Goal: Task Accomplishment & Management: Manage account settings

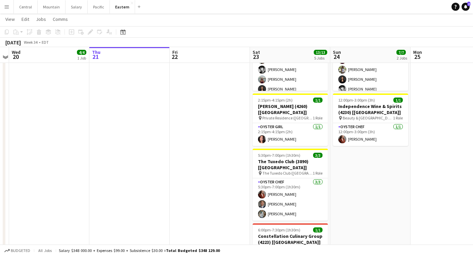
scroll to position [289, 0]
click at [6, 6] on app-icon "Menu" at bounding box center [6, 6] width 5 height 5
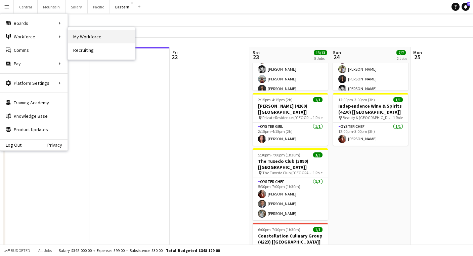
click at [78, 37] on link "My Workforce" at bounding box center [101, 36] width 67 height 13
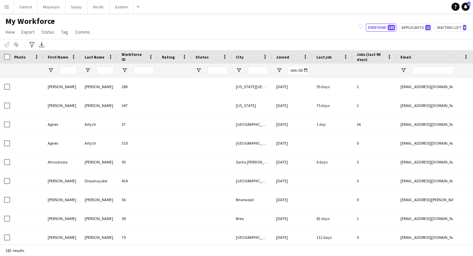
type input "**********"
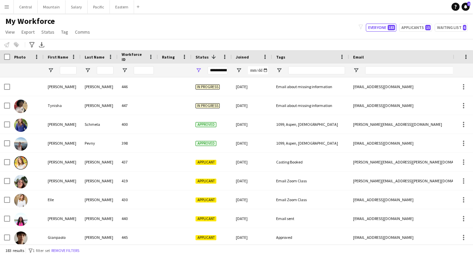
scroll to position [855, 0]
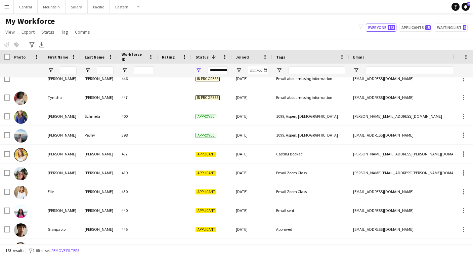
click at [218, 70] on div "**********" at bounding box center [218, 70] width 20 height 8
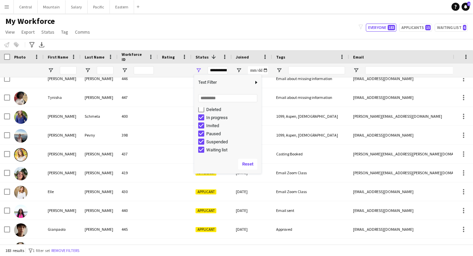
scroll to position [42, 0]
click at [228, 29] on div "My Workforce View Views Default view New view Update view Delete view Edit name…" at bounding box center [236, 27] width 473 height 23
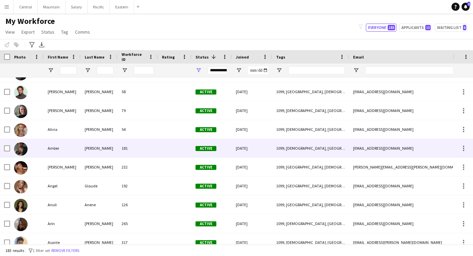
scroll to position [1240, 0]
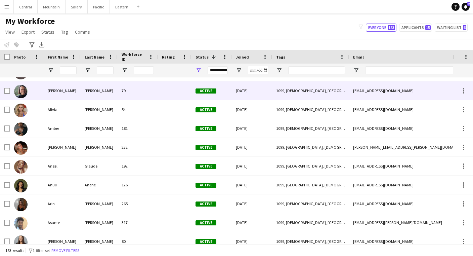
click at [281, 90] on div "1099, [DEMOGRAPHIC_DATA], [GEOGRAPHIC_DATA]" at bounding box center [310, 90] width 77 height 18
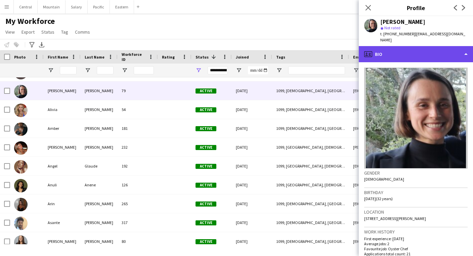
click at [437, 54] on div "profile Bio" at bounding box center [416, 54] width 114 height 16
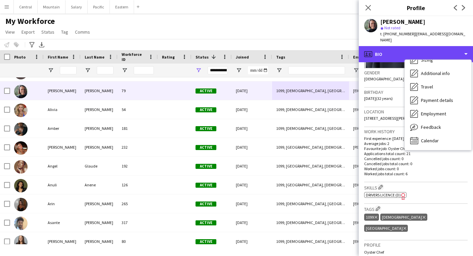
scroll to position [101, 0]
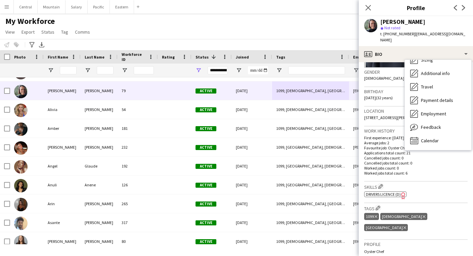
click at [408, 224] on div "New Orleans Delete tag" at bounding box center [386, 227] width 44 height 7
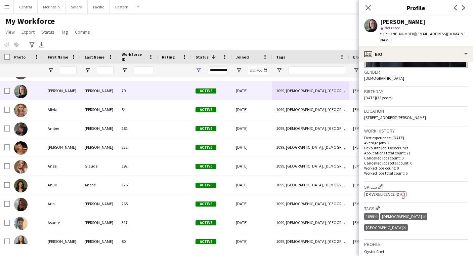
click at [406, 226] on icon "Delete tag" at bounding box center [405, 228] width 3 height 4
click at [368, 7] on icon at bounding box center [368, 7] width 6 height 6
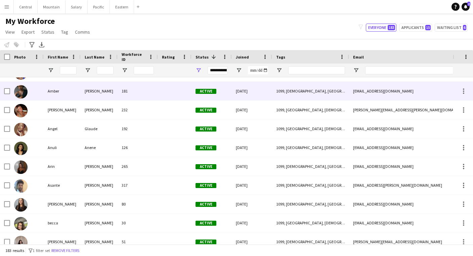
scroll to position [1297, 0]
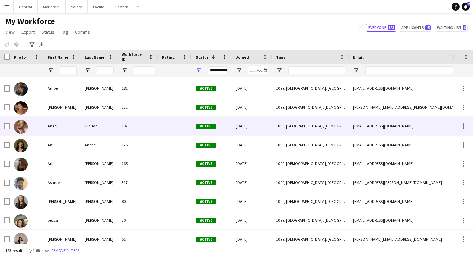
click at [82, 129] on div "Glaude" at bounding box center [99, 126] width 37 height 18
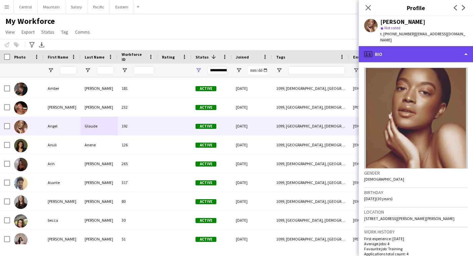
click at [411, 46] on div "profile Bio" at bounding box center [416, 54] width 114 height 16
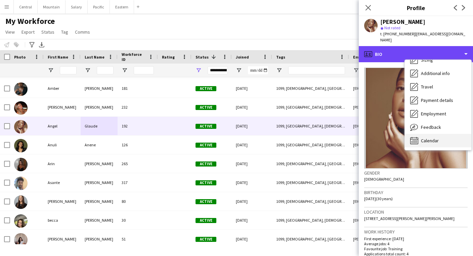
scroll to position [50, 0]
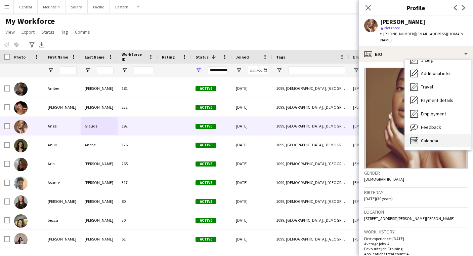
click at [424, 137] on span "Calendar" at bounding box center [430, 140] width 18 height 6
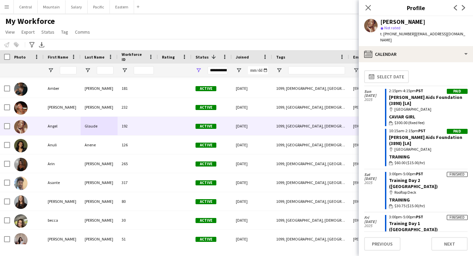
scroll to position [0, 0]
click at [369, 7] on icon "Close pop-in" at bounding box center [368, 7] width 6 height 6
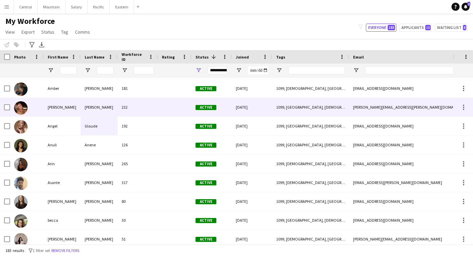
click at [266, 104] on div "[DATE]" at bounding box center [252, 107] width 40 height 18
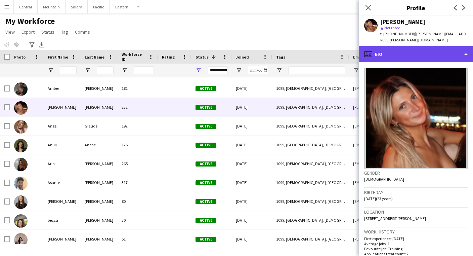
click at [421, 46] on div "profile Bio" at bounding box center [416, 54] width 114 height 16
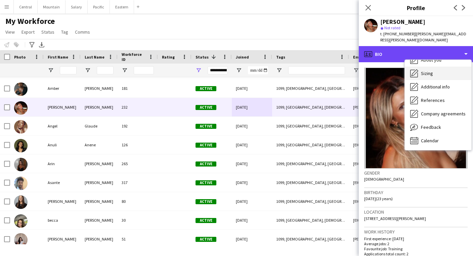
scroll to position [36, 0]
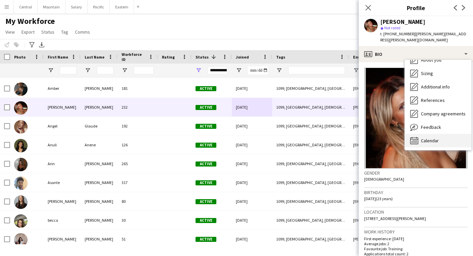
click at [426, 137] on span "Calendar" at bounding box center [430, 140] width 18 height 6
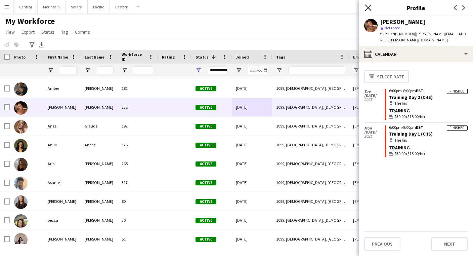
click at [367, 10] on icon "Close pop-in" at bounding box center [368, 7] width 6 height 6
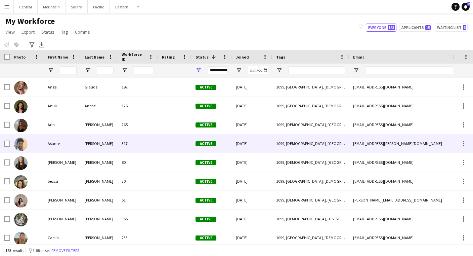
scroll to position [1336, 0]
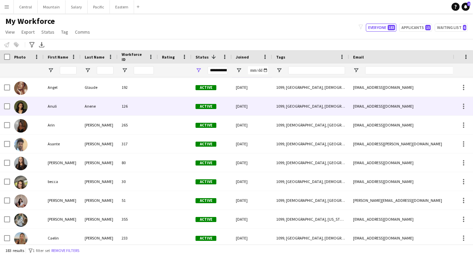
click at [277, 113] on div "1099, [GEOGRAPHIC_DATA], [DEMOGRAPHIC_DATA]" at bounding box center [310, 106] width 77 height 18
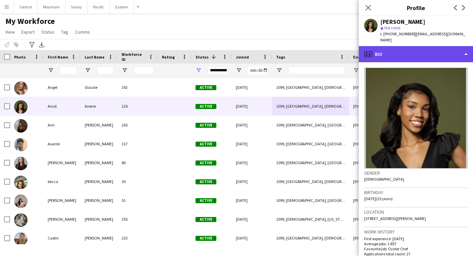
click at [397, 48] on div "profile Bio" at bounding box center [416, 54] width 114 height 16
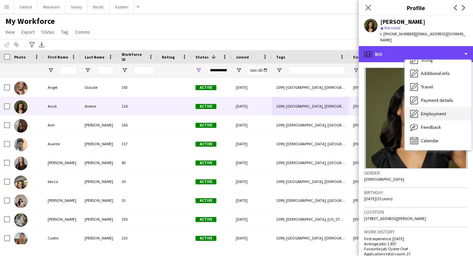
scroll to position [50, 0]
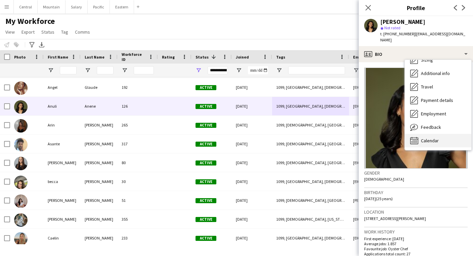
click at [422, 137] on span "Calendar" at bounding box center [430, 140] width 18 height 6
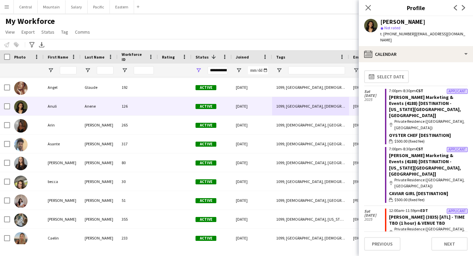
scroll to position [0, 0]
click at [368, 7] on icon at bounding box center [368, 7] width 6 height 6
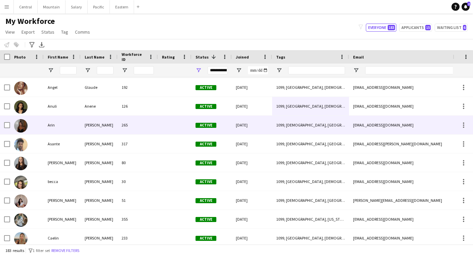
click at [148, 124] on div "265" at bounding box center [138, 125] width 40 height 18
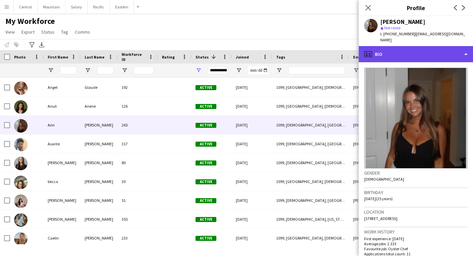
click at [409, 48] on div "profile Bio" at bounding box center [416, 54] width 114 height 16
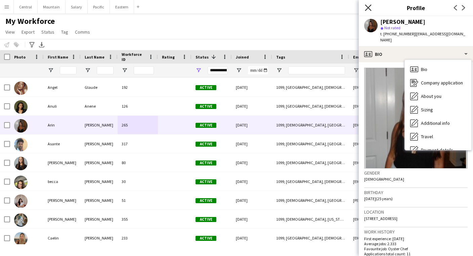
click at [368, 7] on icon "Close pop-in" at bounding box center [368, 7] width 6 height 6
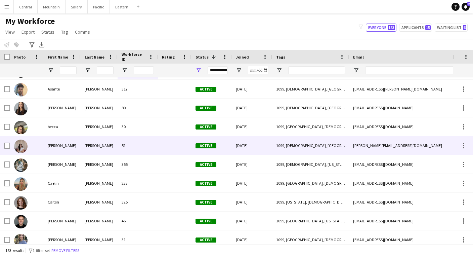
scroll to position [1391, 0]
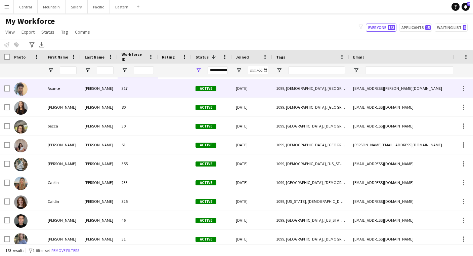
click at [331, 94] on div "1099, [DEMOGRAPHIC_DATA], [GEOGRAPHIC_DATA]" at bounding box center [310, 88] width 77 height 18
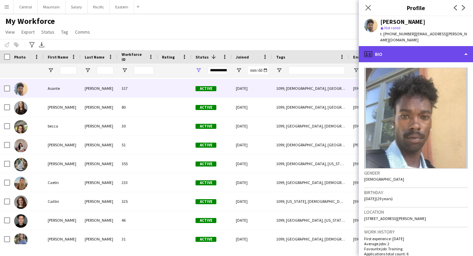
click at [406, 50] on div "profile Bio" at bounding box center [416, 54] width 114 height 16
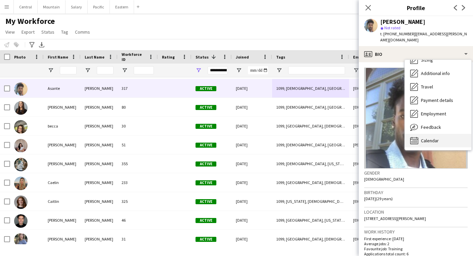
click at [424, 137] on span "Calendar" at bounding box center [430, 140] width 18 height 6
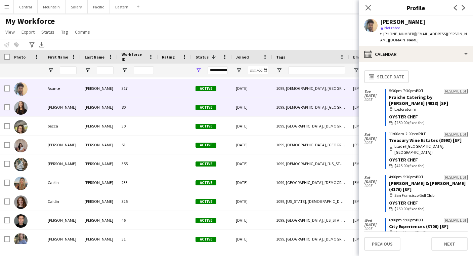
click at [187, 106] on div at bounding box center [175, 107] width 34 height 18
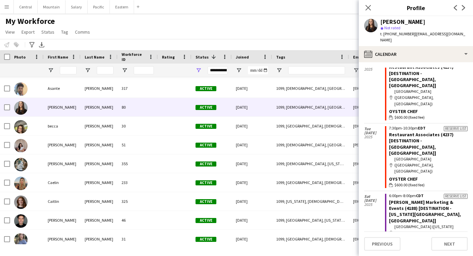
scroll to position [251, 0]
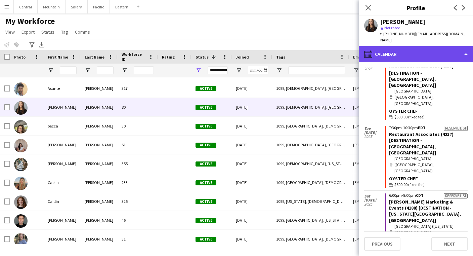
click at [401, 50] on div "calendar-full Calendar" at bounding box center [416, 54] width 114 height 16
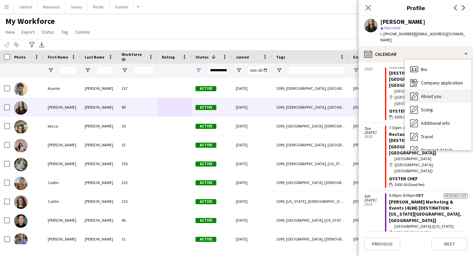
click at [424, 93] on span "About you" at bounding box center [431, 96] width 21 height 6
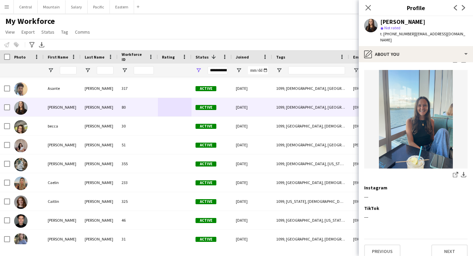
scroll to position [506, 0]
click at [367, 7] on icon "Close pop-in" at bounding box center [368, 7] width 6 height 6
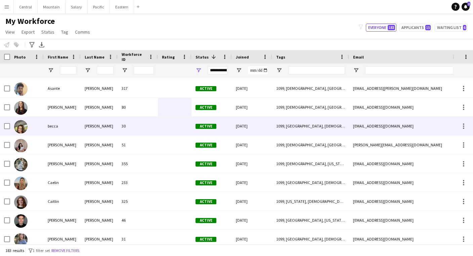
click at [141, 127] on div "30" at bounding box center [138, 126] width 40 height 18
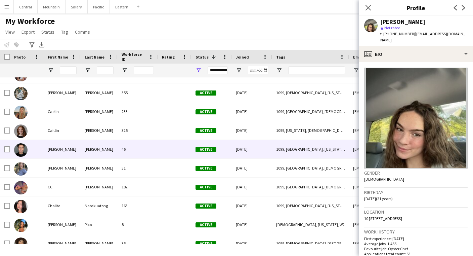
scroll to position [1466, 0]
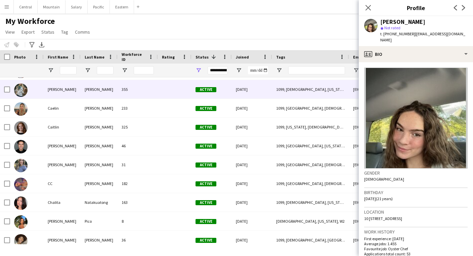
click at [168, 93] on div at bounding box center [175, 89] width 34 height 18
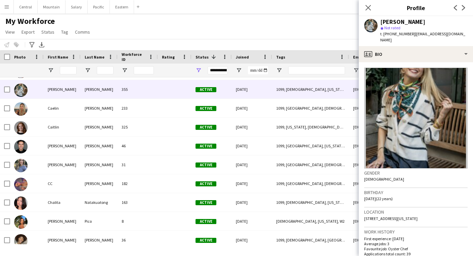
click at [410, 62] on app-crew-profile-bio "Gender [DEMOGRAPHIC_DATA] Birthday [DEMOGRAPHIC_DATA] (22 years) Location [STRE…" at bounding box center [416, 159] width 114 height 194
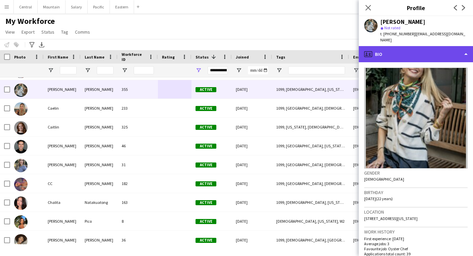
click at [410, 53] on div "profile Bio" at bounding box center [416, 54] width 114 height 16
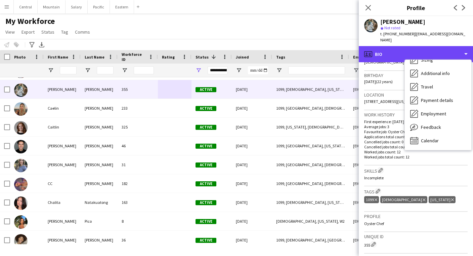
scroll to position [50, 0]
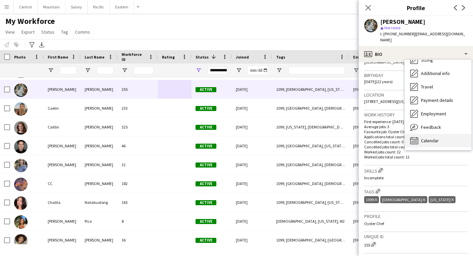
click at [426, 137] on span "Calendar" at bounding box center [430, 140] width 18 height 6
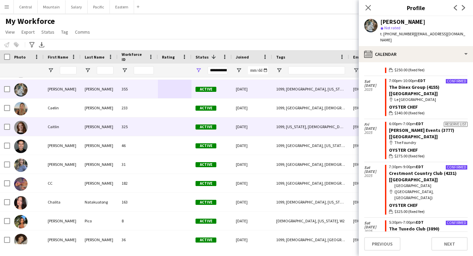
scroll to position [1467, 0]
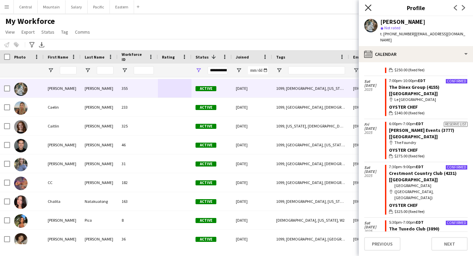
click at [369, 8] on icon "Close pop-in" at bounding box center [368, 7] width 6 height 6
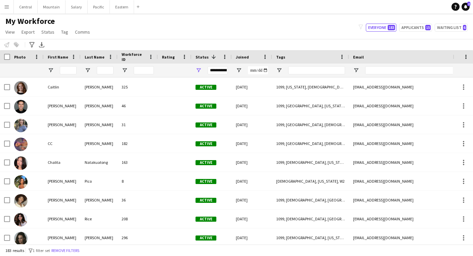
scroll to position [1506, 0]
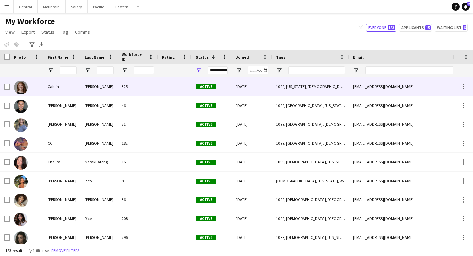
click at [313, 85] on div "1099, [US_STATE], [DEMOGRAPHIC_DATA], [US_STATE]" at bounding box center [310, 86] width 77 height 18
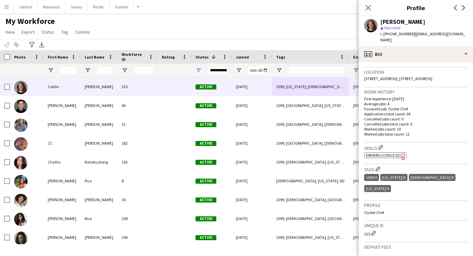
click at [406, 176] on icon at bounding box center [404, 177] width 3 height 3
click at [451, 176] on icon "Delete tag" at bounding box center [452, 177] width 3 height 4
click at [367, 7] on icon at bounding box center [368, 7] width 6 height 6
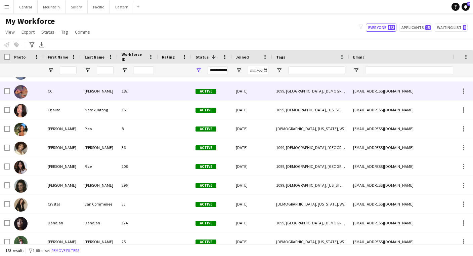
scroll to position [1559, 0]
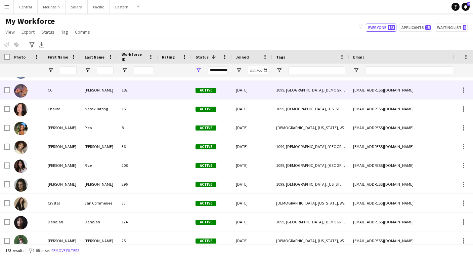
click at [190, 92] on div at bounding box center [175, 90] width 34 height 18
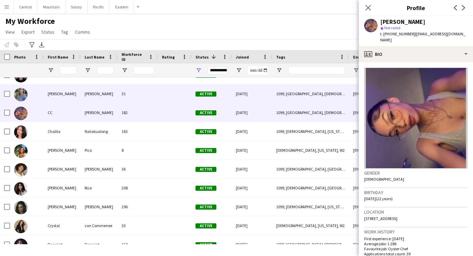
click at [255, 95] on div "[DATE]" at bounding box center [252, 93] width 40 height 18
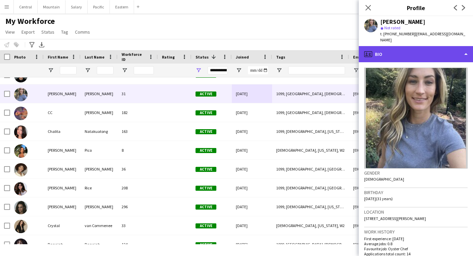
click at [383, 50] on div "profile Bio" at bounding box center [416, 54] width 114 height 16
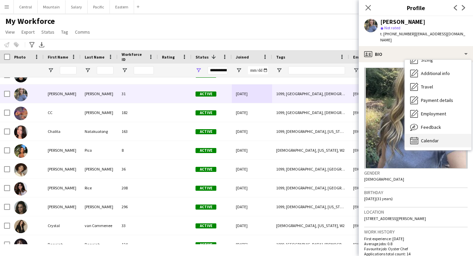
click at [428, 137] on span "Calendar" at bounding box center [430, 140] width 18 height 6
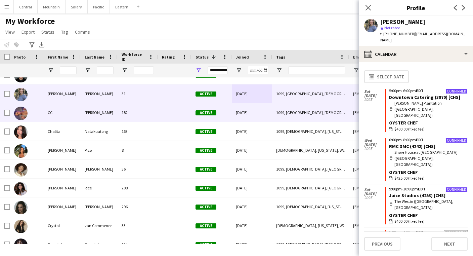
click at [150, 115] on div "182" at bounding box center [138, 112] width 40 height 18
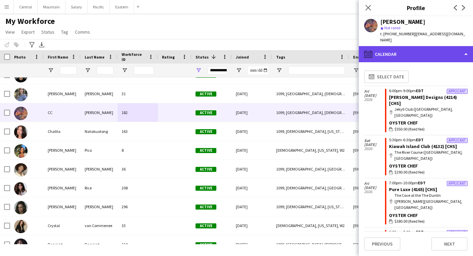
click at [429, 46] on div "calendar-full Calendar" at bounding box center [416, 54] width 114 height 16
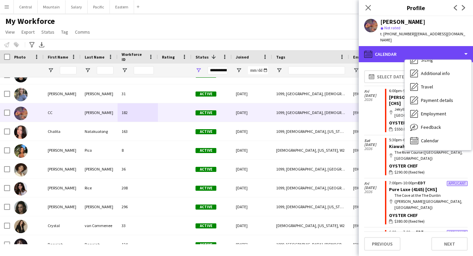
scroll to position [50, 0]
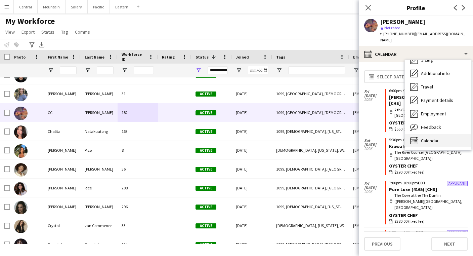
click at [420, 136] on div "Calendar Calendar" at bounding box center [438, 140] width 67 height 13
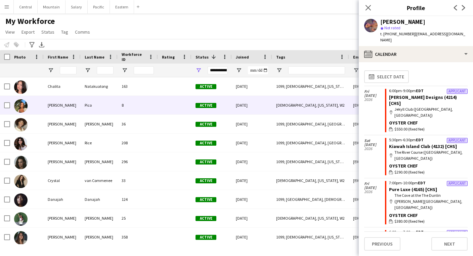
scroll to position [1580, 0]
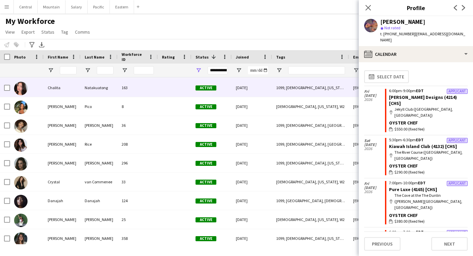
click at [226, 85] on div "Active" at bounding box center [212, 87] width 40 height 18
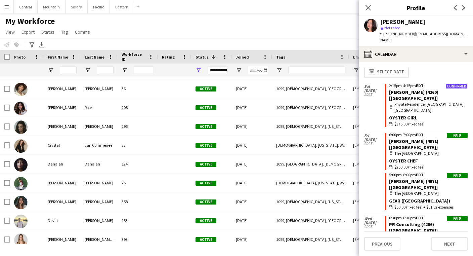
scroll to position [7, 0]
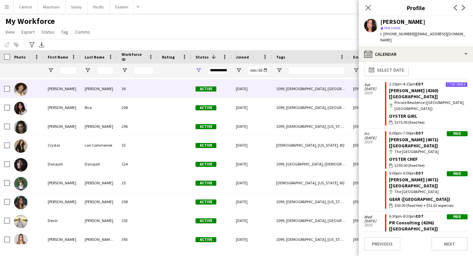
click at [162, 84] on div at bounding box center [175, 88] width 34 height 18
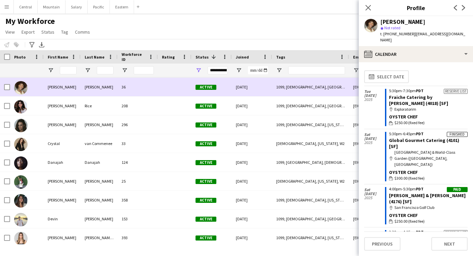
scroll to position [1619, 0]
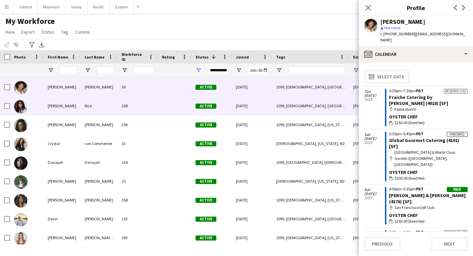
click at [162, 103] on div at bounding box center [175, 105] width 34 height 18
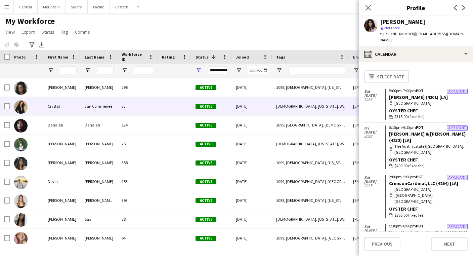
scroll to position [1656, 0]
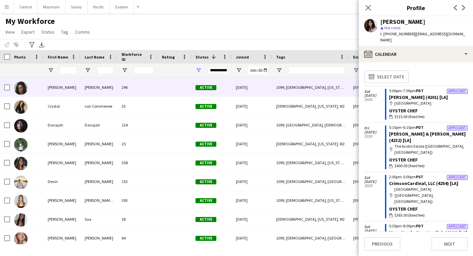
click at [171, 84] on div at bounding box center [175, 87] width 34 height 18
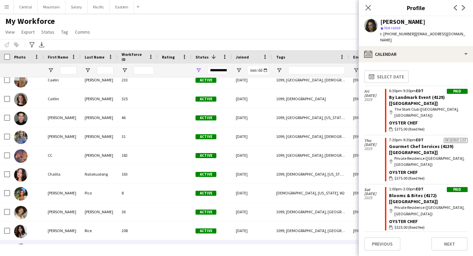
scroll to position [1480, 0]
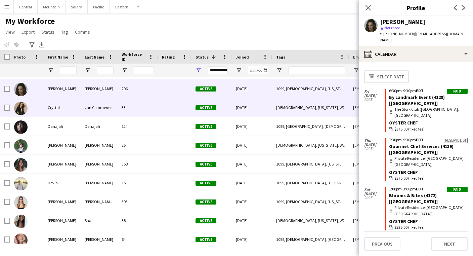
click at [167, 106] on div at bounding box center [175, 107] width 34 height 18
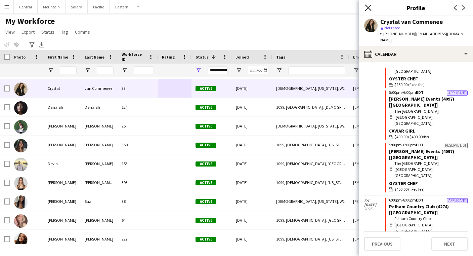
click at [367, 6] on icon at bounding box center [368, 7] width 6 height 6
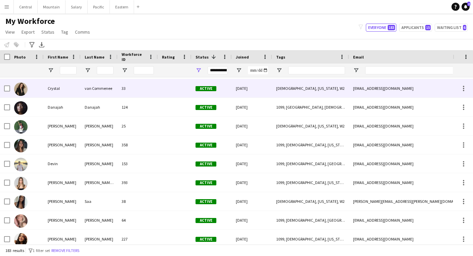
click at [241, 85] on div "[DATE]" at bounding box center [252, 88] width 40 height 18
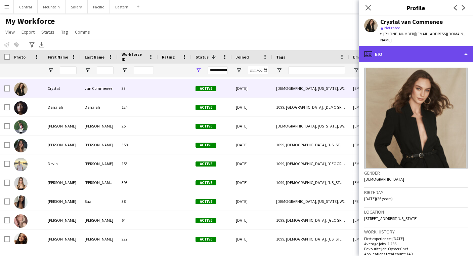
click at [403, 47] on div "profile Bio" at bounding box center [416, 54] width 114 height 16
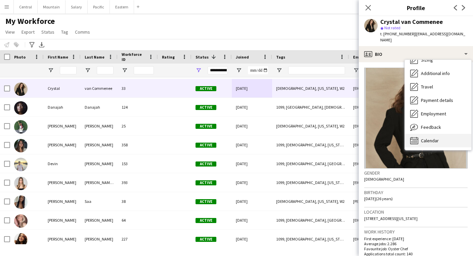
click at [422, 137] on span "Calendar" at bounding box center [430, 140] width 18 height 6
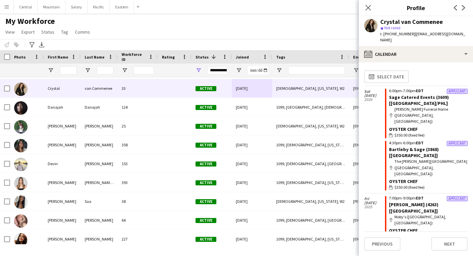
scroll to position [0, 0]
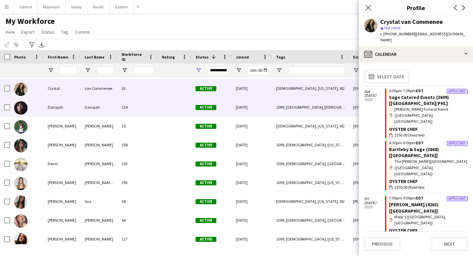
click at [167, 105] on div at bounding box center [175, 107] width 34 height 18
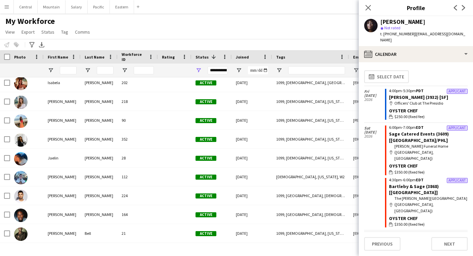
scroll to position [2048, 0]
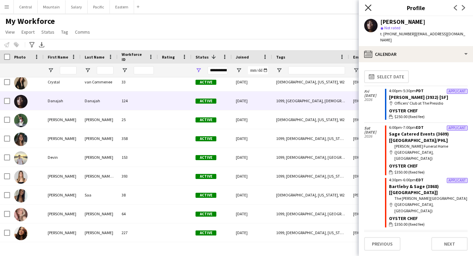
click at [367, 6] on icon "Close pop-in" at bounding box center [368, 7] width 6 height 6
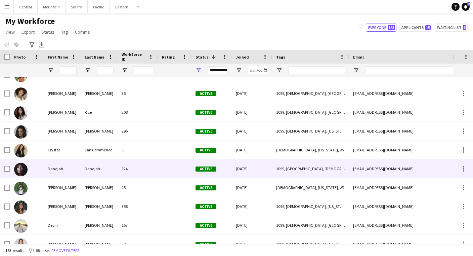
click at [174, 166] on div at bounding box center [175, 168] width 34 height 18
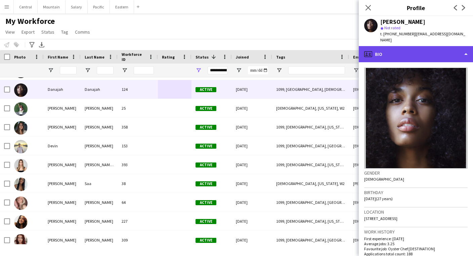
click at [375, 53] on div "profile Bio" at bounding box center [416, 54] width 114 height 16
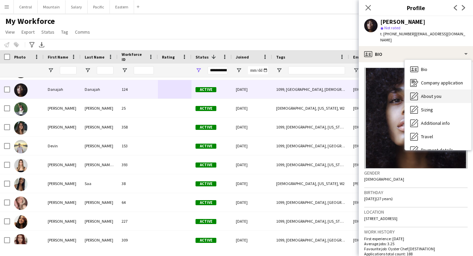
click at [427, 93] on span "About you" at bounding box center [431, 96] width 21 height 6
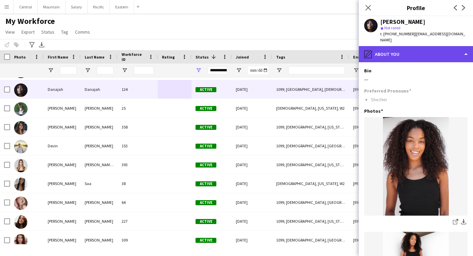
click at [402, 46] on div "pencil4 About you" at bounding box center [416, 54] width 114 height 16
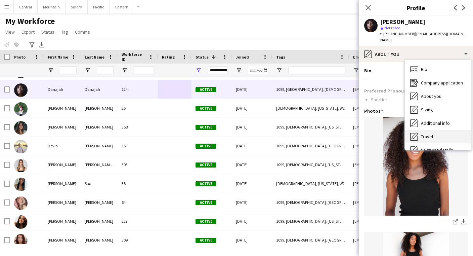
click at [427, 130] on div "Travel Travel" at bounding box center [438, 136] width 67 height 13
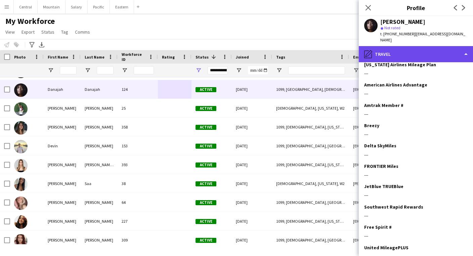
click at [399, 48] on div "pencil4 Travel" at bounding box center [416, 54] width 114 height 16
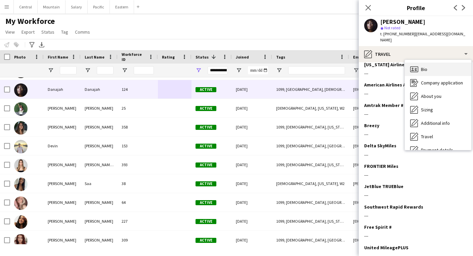
click at [432, 66] on div "Bio Bio" at bounding box center [438, 69] width 67 height 13
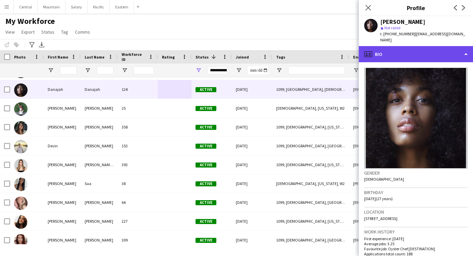
click at [426, 50] on div "profile Bio" at bounding box center [416, 54] width 114 height 16
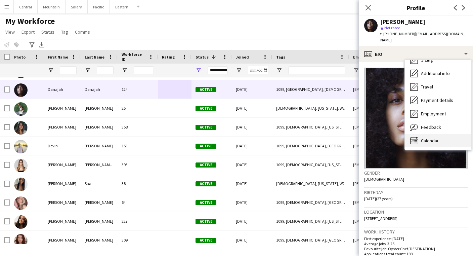
click at [424, 137] on span "Calendar" at bounding box center [430, 140] width 18 height 6
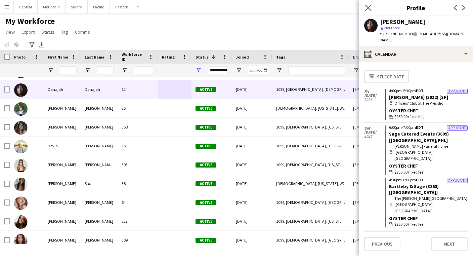
click at [368, 4] on app-icon "Close pop-in" at bounding box center [369, 8] width 10 height 10
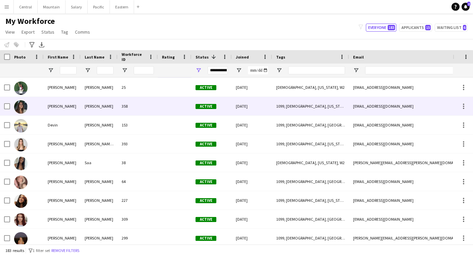
scroll to position [1712, 0]
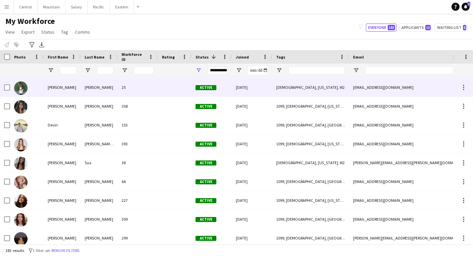
click at [155, 93] on div "25" at bounding box center [138, 87] width 40 height 18
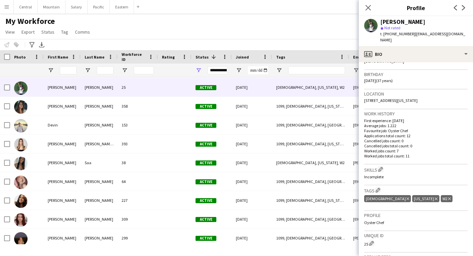
scroll to position [61, 0]
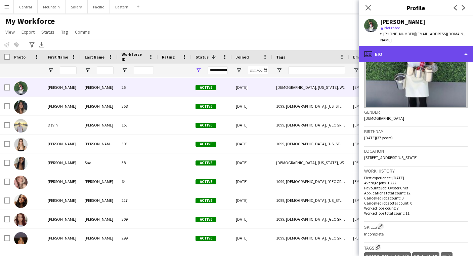
click at [380, 46] on div "profile Bio" at bounding box center [416, 54] width 114 height 16
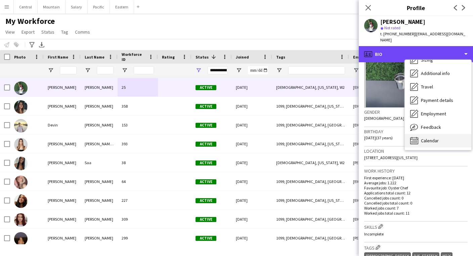
scroll to position [50, 0]
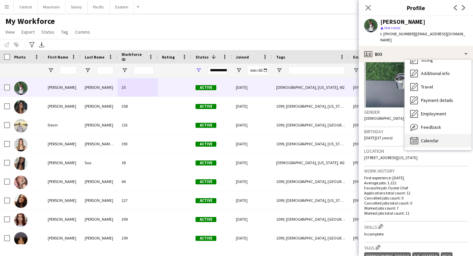
click at [424, 134] on div "Calendar Calendar" at bounding box center [438, 140] width 67 height 13
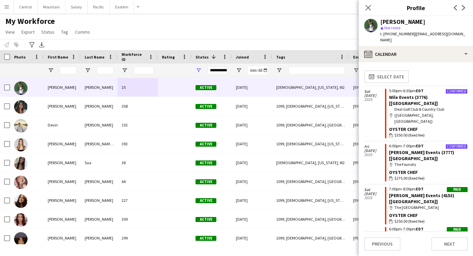
scroll to position [0, 0]
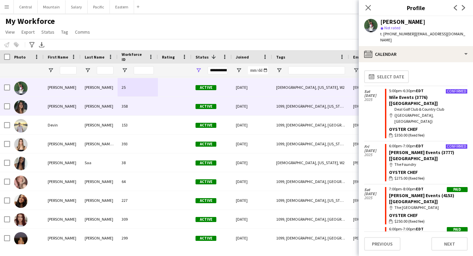
click at [154, 110] on div "358" at bounding box center [138, 106] width 40 height 18
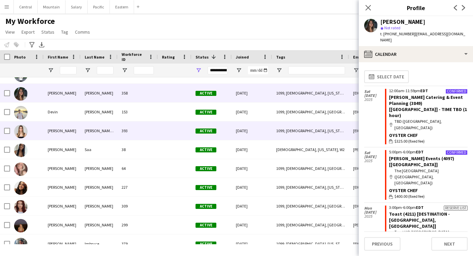
scroll to position [1728, 0]
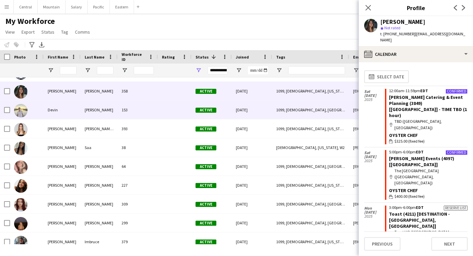
click at [159, 109] on div at bounding box center [175, 110] width 34 height 18
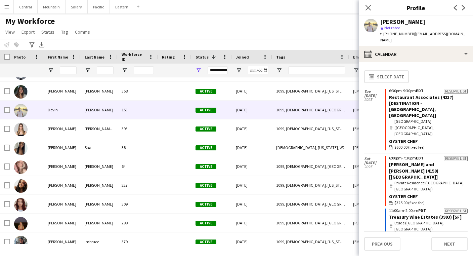
scroll to position [0, 0]
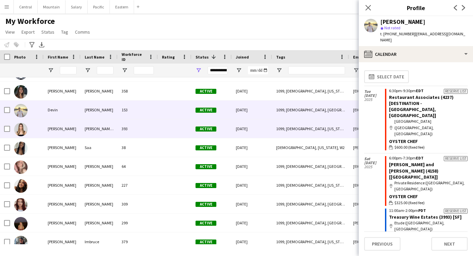
click at [170, 128] on div at bounding box center [175, 128] width 34 height 18
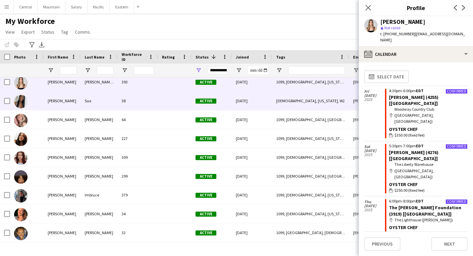
scroll to position [1778, 0]
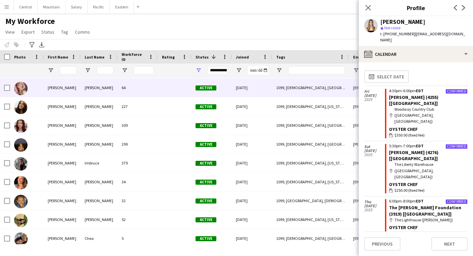
click at [172, 84] on div at bounding box center [175, 87] width 34 height 18
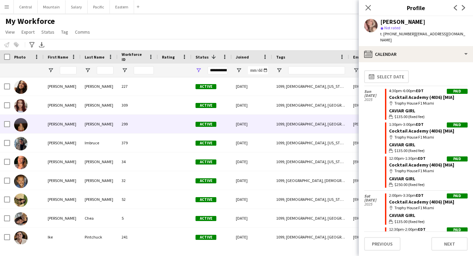
scroll to position [1826, 0]
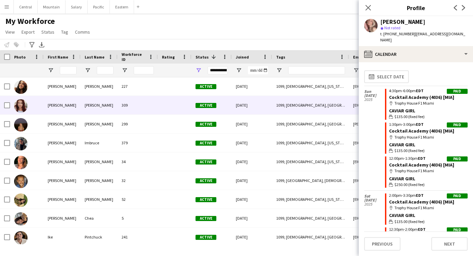
click at [161, 104] on div at bounding box center [175, 105] width 34 height 18
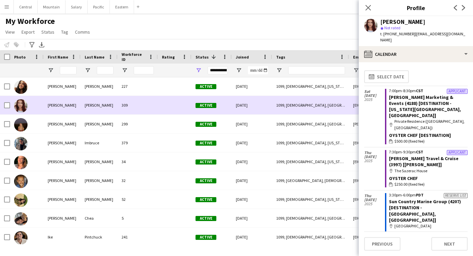
click at [330, 108] on div "1099, [DEMOGRAPHIC_DATA], [GEOGRAPHIC_DATA], [US_STATE], [US_STATE], [GEOGRAPHI…" at bounding box center [310, 105] width 77 height 18
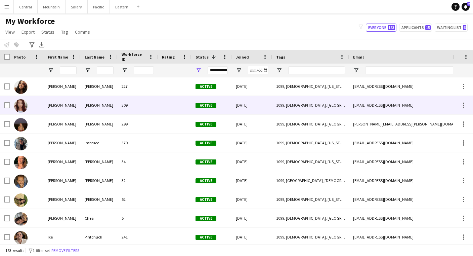
click at [330, 108] on div "1099, [DEMOGRAPHIC_DATA], [GEOGRAPHIC_DATA], [US_STATE], [US_STATE], [GEOGRAPHI…" at bounding box center [310, 105] width 77 height 18
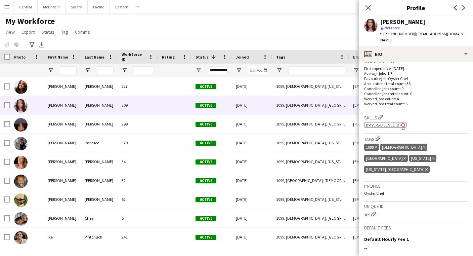
scroll to position [204, 0]
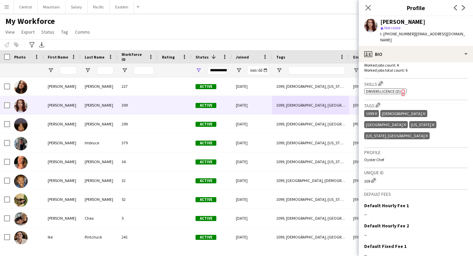
click at [435, 123] on icon "Delete tag" at bounding box center [433, 125] width 3 height 4
click at [426, 134] on icon at bounding box center [427, 135] width 3 height 3
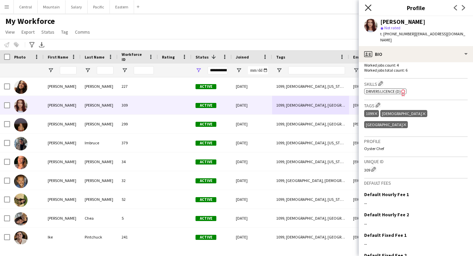
click at [367, 7] on icon "Close pop-in" at bounding box center [368, 7] width 6 height 6
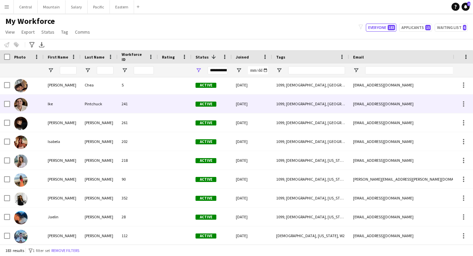
scroll to position [1957, 0]
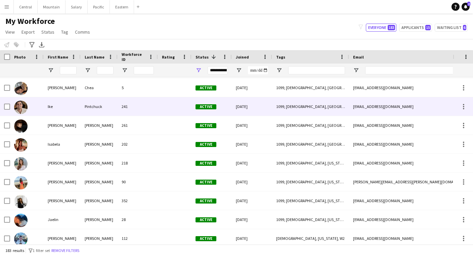
click at [132, 111] on div "241" at bounding box center [138, 106] width 40 height 18
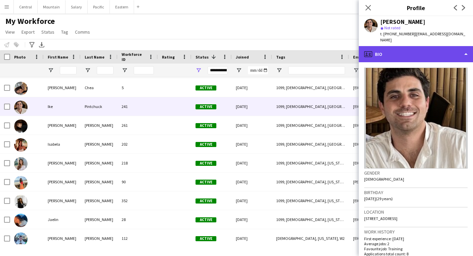
click at [404, 46] on div "profile Bio" at bounding box center [416, 54] width 114 height 16
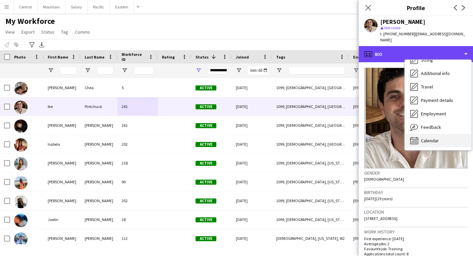
scroll to position [50, 0]
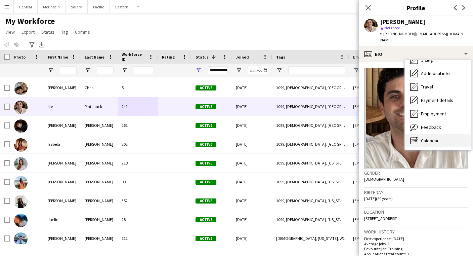
click at [430, 139] on div "Calendar Calendar" at bounding box center [438, 140] width 67 height 13
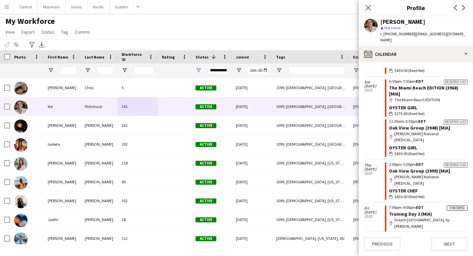
scroll to position [150, 0]
click at [368, 7] on icon at bounding box center [368, 7] width 6 height 6
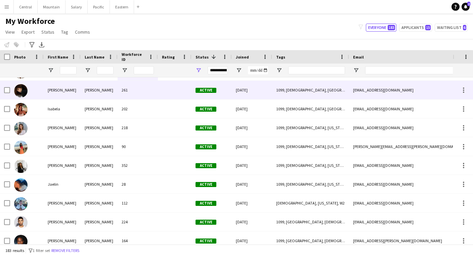
scroll to position [1994, 0]
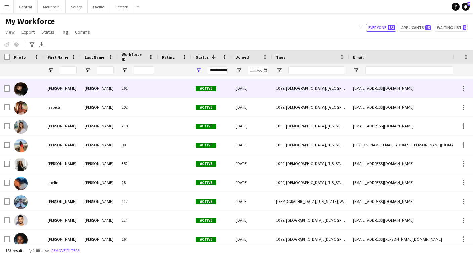
click at [168, 93] on div at bounding box center [175, 88] width 34 height 18
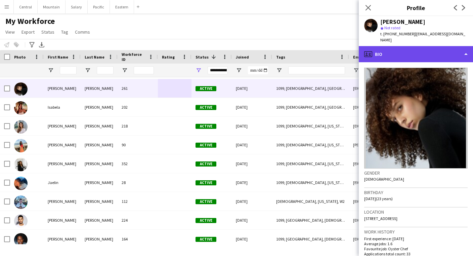
click at [374, 52] on div "profile Bio" at bounding box center [416, 54] width 114 height 16
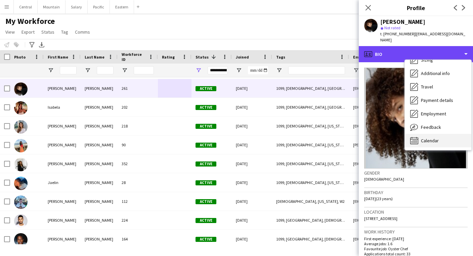
scroll to position [50, 0]
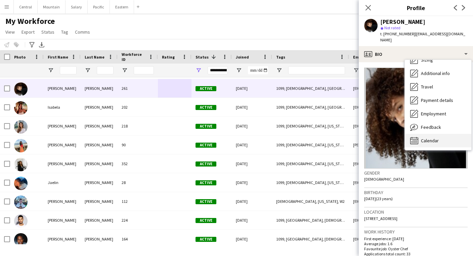
click at [424, 137] on span "Calendar" at bounding box center [430, 140] width 18 height 6
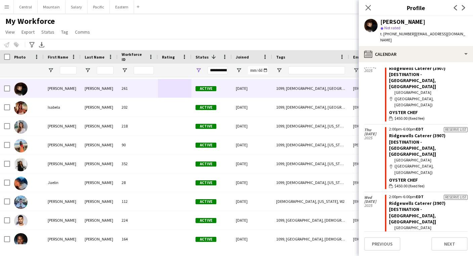
scroll to position [1005, 0]
click at [366, 8] on icon "Close pop-in" at bounding box center [368, 7] width 6 height 6
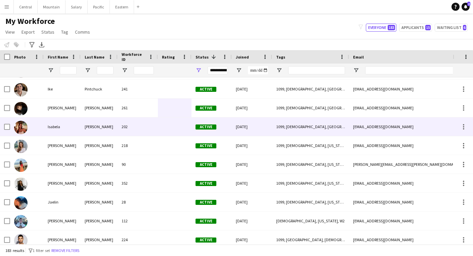
scroll to position [1973, 0]
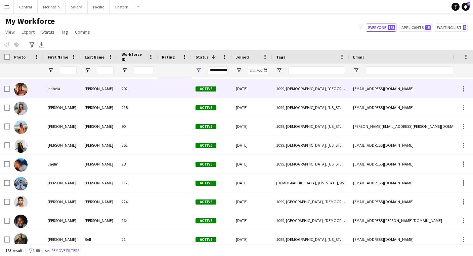
click at [160, 90] on div at bounding box center [175, 88] width 34 height 18
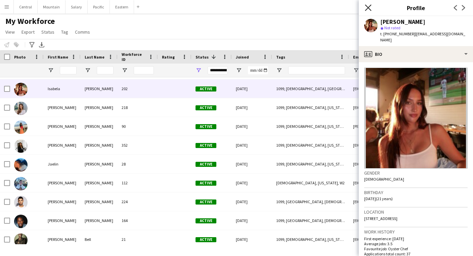
click at [368, 10] on icon "Close pop-in" at bounding box center [368, 7] width 6 height 6
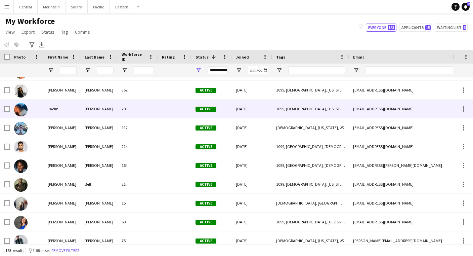
scroll to position [2068, 0]
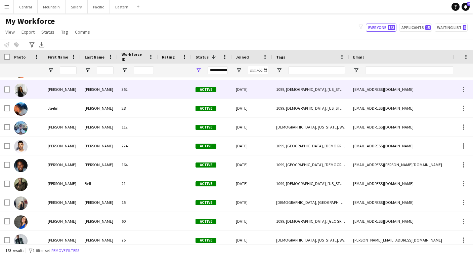
click at [64, 94] on div "[PERSON_NAME]" at bounding box center [62, 89] width 37 height 18
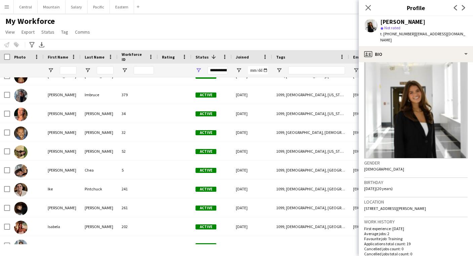
scroll to position [1837, 0]
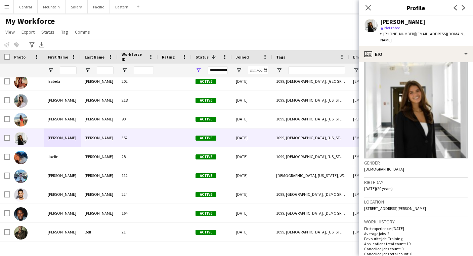
drag, startPoint x: 381, startPoint y: 22, endPoint x: 425, endPoint y: 19, distance: 43.7
click at [425, 19] on div "[PERSON_NAME]" at bounding box center [403, 22] width 45 height 6
copy div "[PERSON_NAME]"
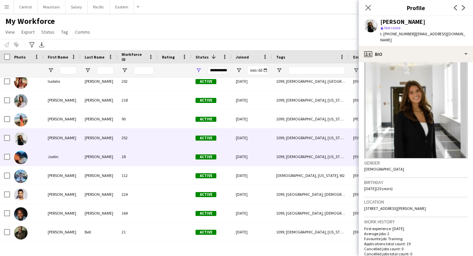
click at [69, 162] on div "Jaelin" at bounding box center [62, 156] width 37 height 18
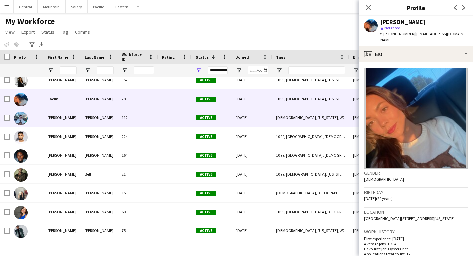
click at [74, 116] on div "[PERSON_NAME]" at bounding box center [62, 117] width 37 height 18
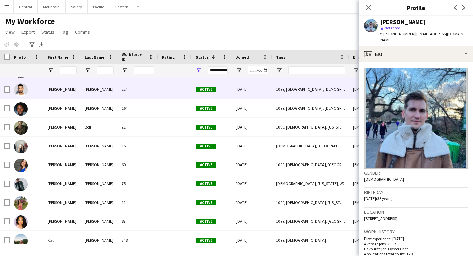
scroll to position [2122, 0]
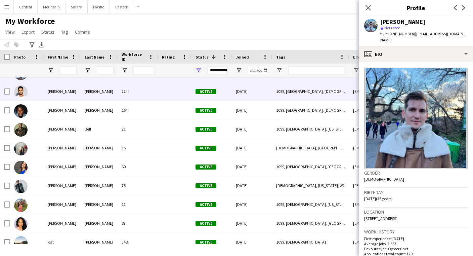
click at [182, 91] on div at bounding box center [175, 91] width 34 height 18
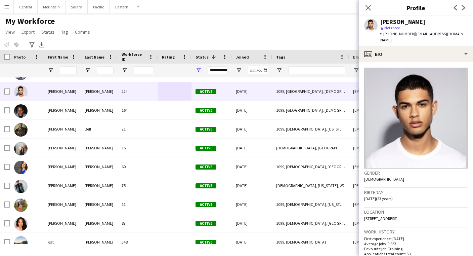
click at [410, 34] on span "| [EMAIL_ADDRESS][DOMAIN_NAME]" at bounding box center [423, 36] width 85 height 11
drag, startPoint x: 410, startPoint y: 34, endPoint x: 442, endPoint y: 34, distance: 31.6
click at [442, 34] on span "| [EMAIL_ADDRESS][DOMAIN_NAME]" at bounding box center [423, 36] width 85 height 11
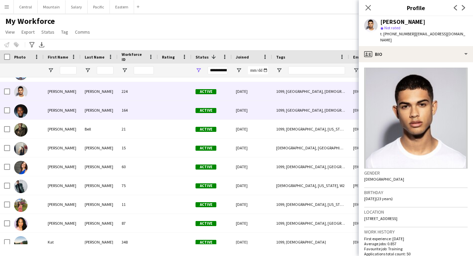
click at [158, 112] on div "164" at bounding box center [138, 110] width 40 height 18
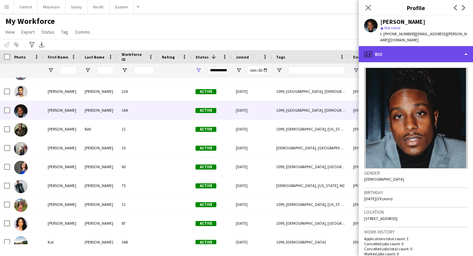
click at [420, 53] on div "profile Bio" at bounding box center [416, 54] width 114 height 16
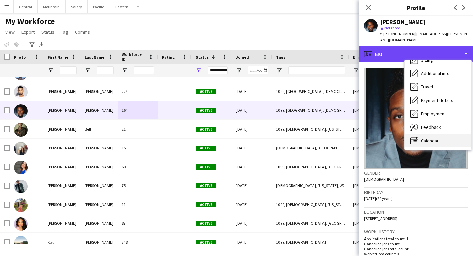
scroll to position [50, 0]
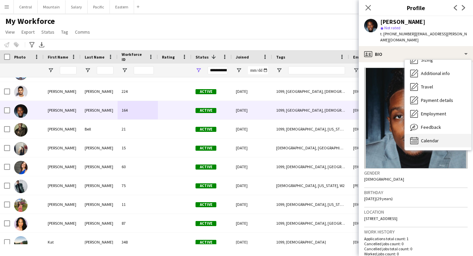
click at [433, 134] on div "Calendar Calendar" at bounding box center [438, 140] width 67 height 13
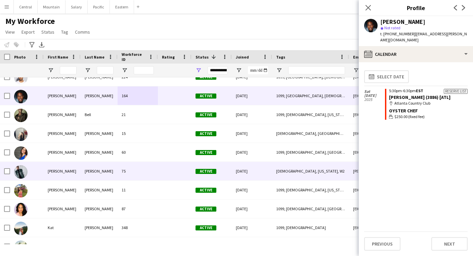
scroll to position [2141, 0]
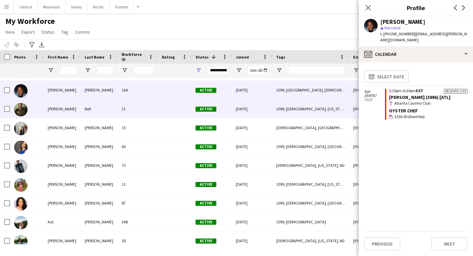
click at [174, 105] on div at bounding box center [175, 109] width 34 height 18
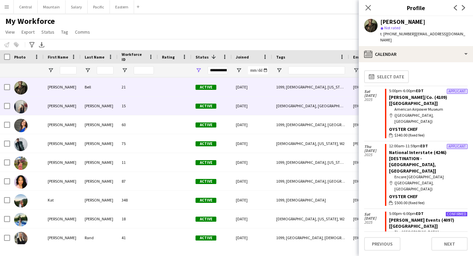
scroll to position [2163, 0]
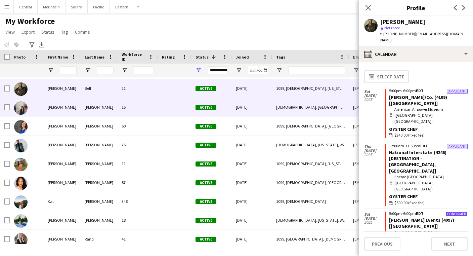
click at [174, 105] on div at bounding box center [175, 107] width 34 height 18
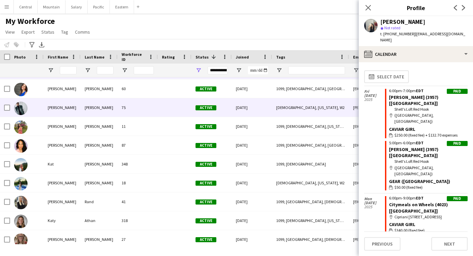
scroll to position [2201, 0]
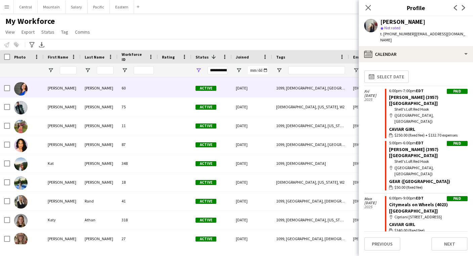
click at [170, 84] on div at bounding box center [175, 88] width 34 height 18
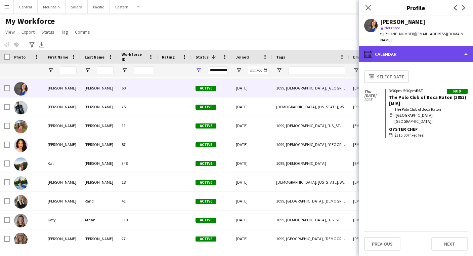
click at [394, 46] on div "calendar-full Calendar" at bounding box center [416, 54] width 114 height 16
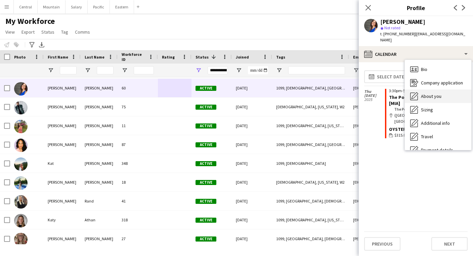
click at [422, 89] on div "About you About you" at bounding box center [438, 95] width 67 height 13
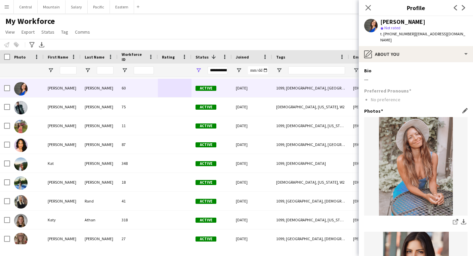
scroll to position [0, 0]
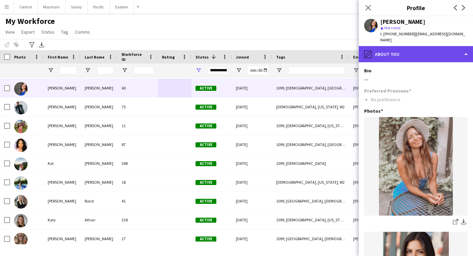
click at [379, 46] on div "pencil4 About you" at bounding box center [416, 54] width 114 height 16
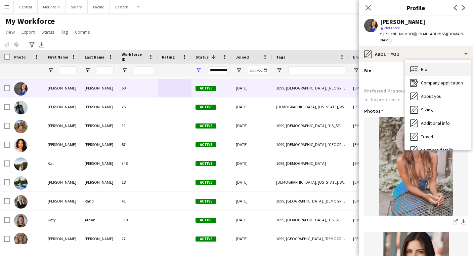
click at [434, 64] on div "Bio Bio" at bounding box center [438, 69] width 67 height 13
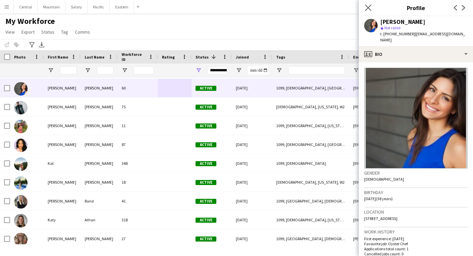
click at [369, 4] on app-icon "Close pop-in" at bounding box center [369, 8] width 10 height 10
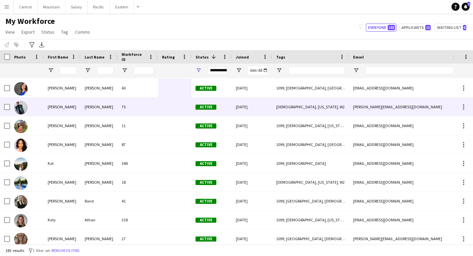
click at [144, 111] on div "75" at bounding box center [138, 106] width 40 height 18
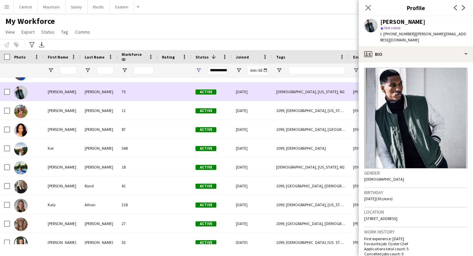
scroll to position [2219, 0]
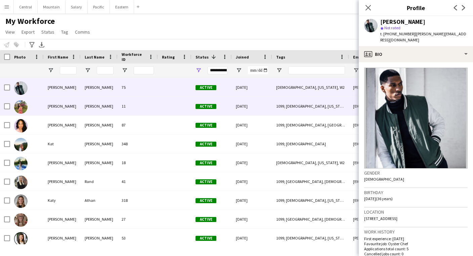
click at [126, 106] on div "11" at bounding box center [138, 106] width 40 height 18
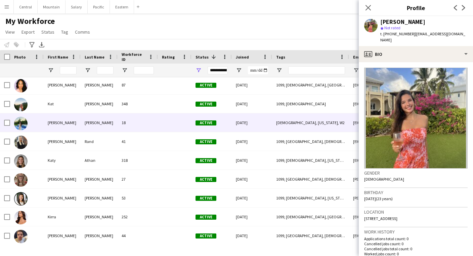
scroll to position [2262, 0]
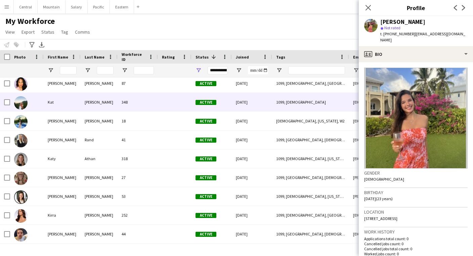
click at [129, 106] on div "348" at bounding box center [138, 102] width 40 height 18
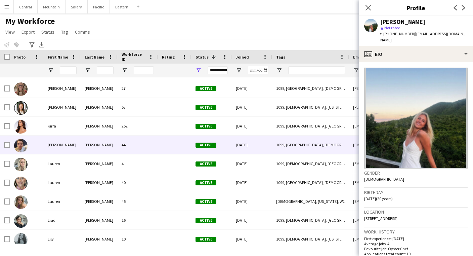
scroll to position [2352, 0]
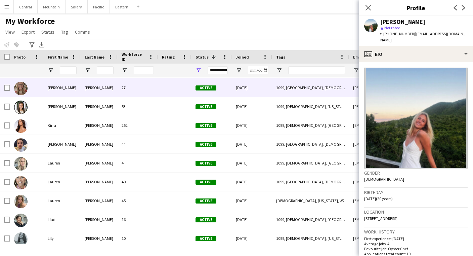
click at [169, 93] on div at bounding box center [175, 87] width 34 height 18
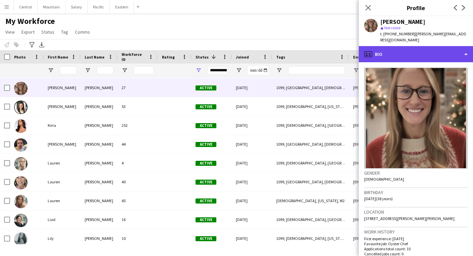
click at [427, 46] on div "profile Bio" at bounding box center [416, 54] width 114 height 16
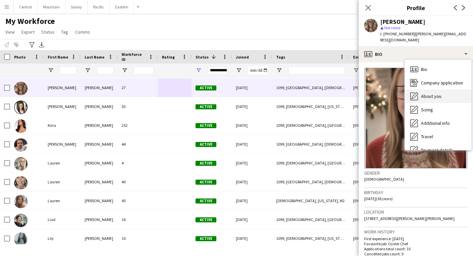
click at [427, 89] on div "About you About you" at bounding box center [438, 95] width 67 height 13
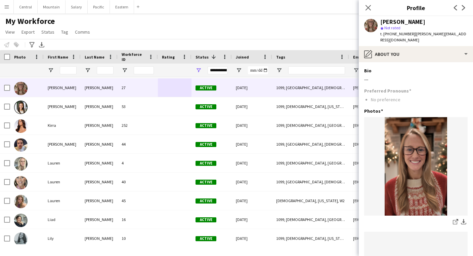
scroll to position [0, 0]
click at [368, 7] on icon at bounding box center [368, 7] width 6 height 6
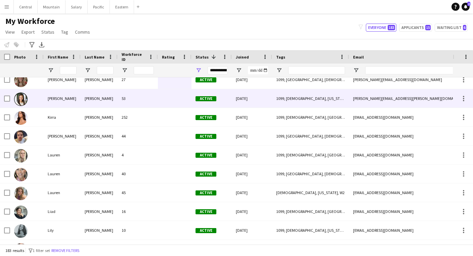
scroll to position [2363, 0]
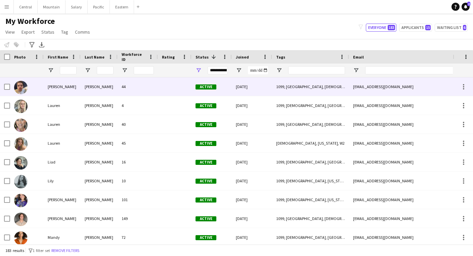
click at [178, 86] on div at bounding box center [175, 86] width 34 height 18
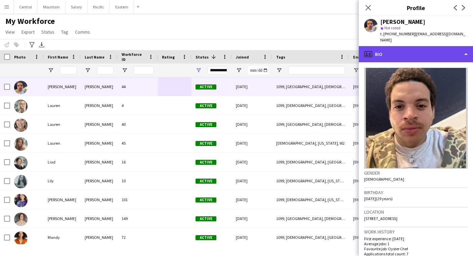
click at [398, 49] on div "profile Bio" at bounding box center [416, 54] width 114 height 16
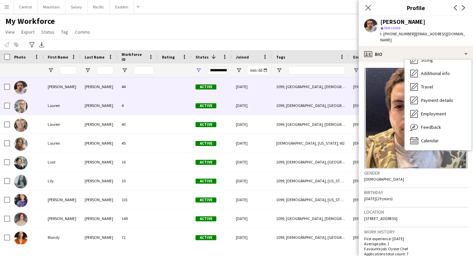
click at [145, 107] on div "4" at bounding box center [138, 105] width 40 height 18
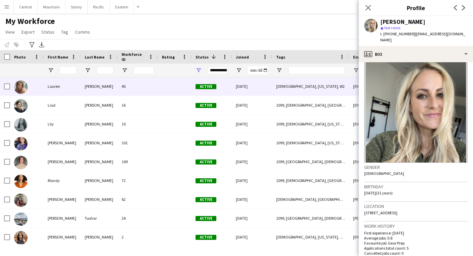
scroll to position [2466, 0]
click at [35, 85] on div at bounding box center [27, 86] width 34 height 18
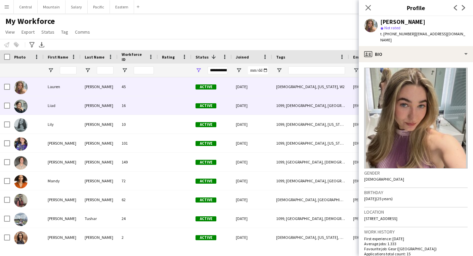
click at [172, 109] on div at bounding box center [175, 105] width 34 height 18
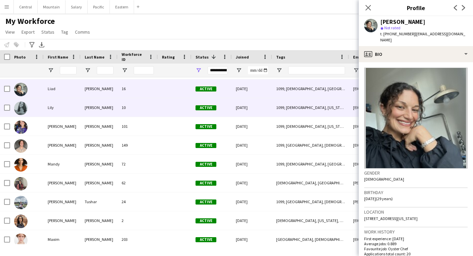
scroll to position [2483, 0]
click at [172, 109] on div at bounding box center [175, 107] width 34 height 18
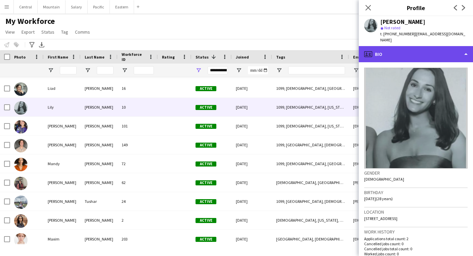
click at [434, 49] on div "profile Bio" at bounding box center [416, 54] width 114 height 16
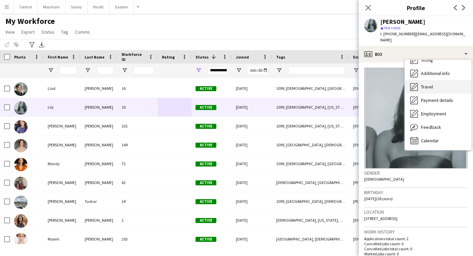
scroll to position [50, 0]
click at [429, 137] on span "Calendar" at bounding box center [430, 140] width 18 height 6
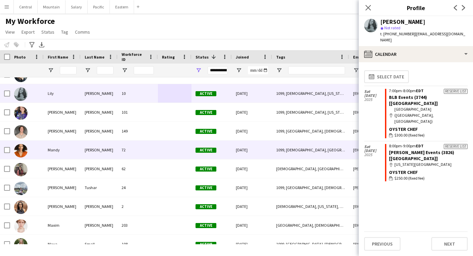
scroll to position [2501, 0]
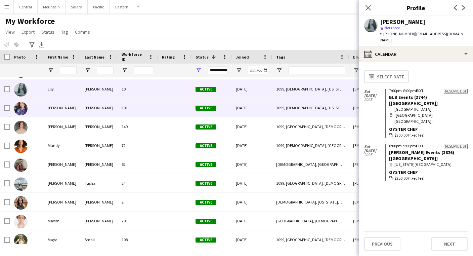
click at [167, 108] on div at bounding box center [175, 107] width 34 height 18
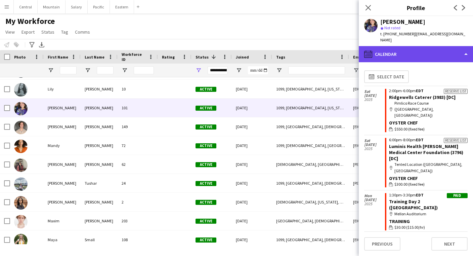
click at [374, 50] on div "calendar-full Calendar" at bounding box center [416, 54] width 114 height 16
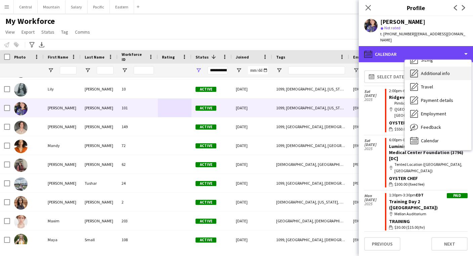
scroll to position [50, 0]
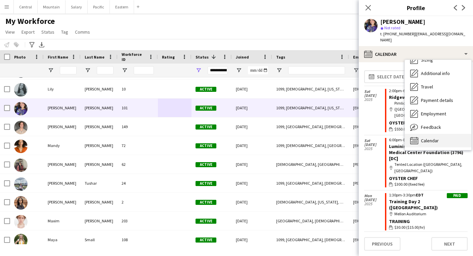
click at [446, 136] on div "Calendar Calendar" at bounding box center [438, 140] width 67 height 13
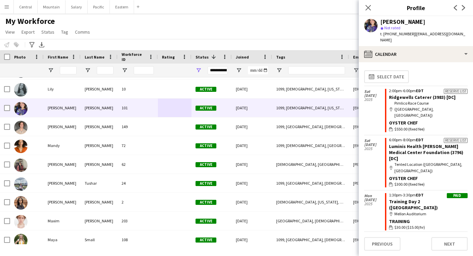
scroll to position [0, 0]
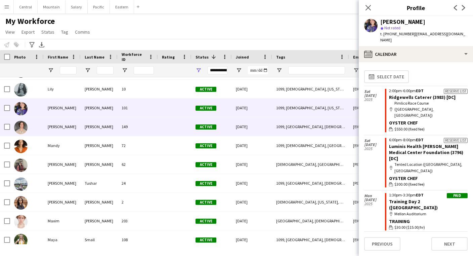
click at [74, 133] on div "[PERSON_NAME]" at bounding box center [62, 126] width 37 height 18
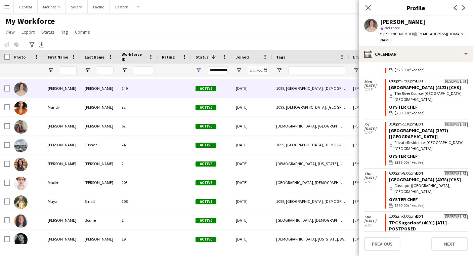
scroll to position [2260, 0]
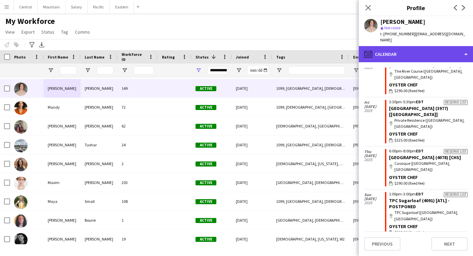
click at [378, 51] on div "calendar-full Calendar" at bounding box center [416, 54] width 114 height 16
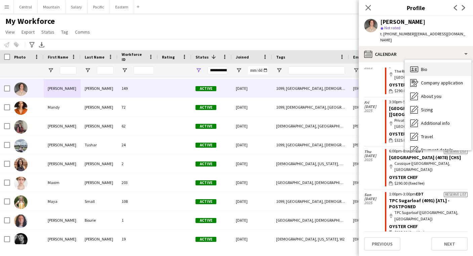
click at [413, 68] on icon at bounding box center [413, 69] width 2 height 2
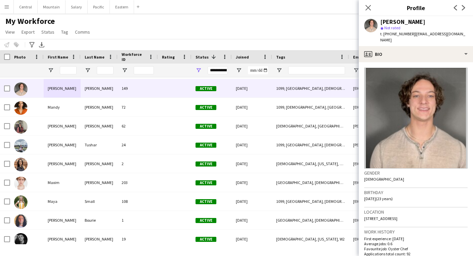
scroll to position [0, 0]
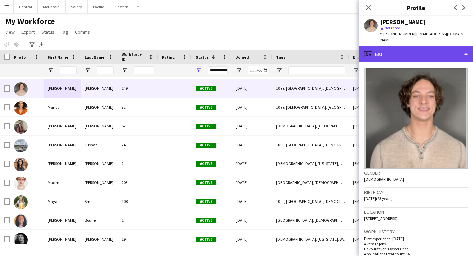
click at [410, 46] on div "profile Bio" at bounding box center [416, 54] width 114 height 16
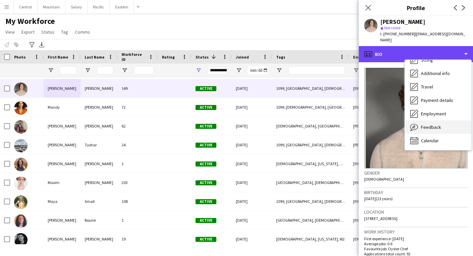
scroll to position [50, 0]
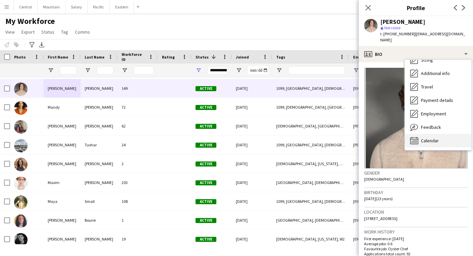
click at [432, 137] on span "Calendar" at bounding box center [430, 140] width 18 height 6
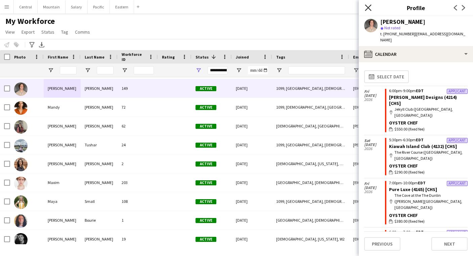
click at [368, 8] on icon "Close pop-in" at bounding box center [368, 7] width 6 height 6
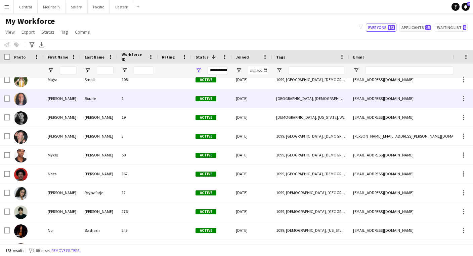
scroll to position [2681, 0]
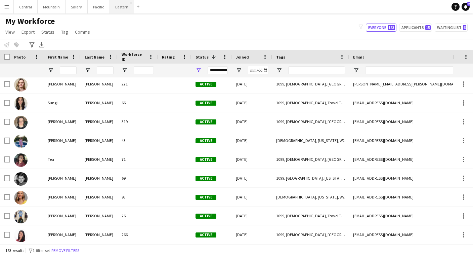
click at [116, 13] on button "Eastern Close" at bounding box center [122, 6] width 24 height 13
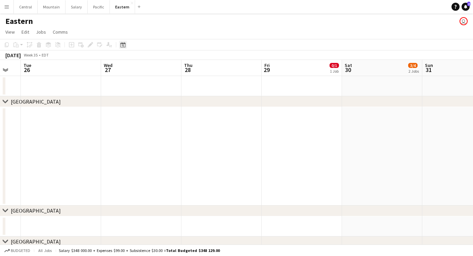
click at [123, 42] on icon "Date picker" at bounding box center [122, 44] width 5 height 5
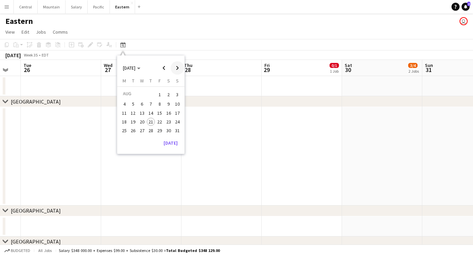
click at [173, 65] on span "Next month" at bounding box center [177, 67] width 13 height 13
click at [168, 128] on span "27" at bounding box center [169, 129] width 8 height 8
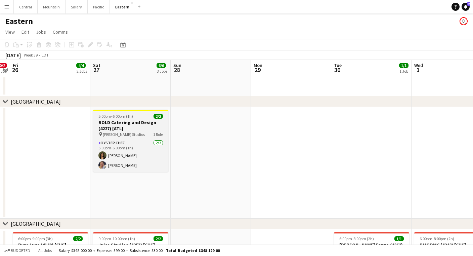
click at [134, 123] on h3 "BOLD Catering and Design (4227) [ATL]" at bounding box center [130, 125] width 75 height 12
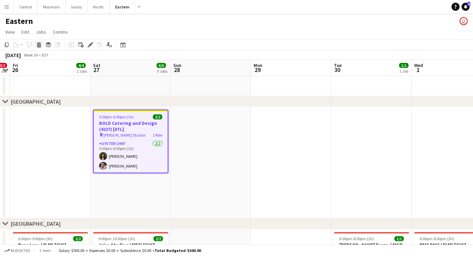
click at [40, 44] on icon at bounding box center [39, 45] width 4 height 3
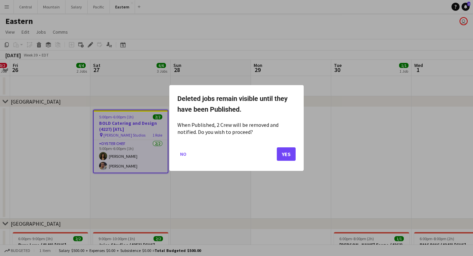
click at [285, 149] on button "Yes" at bounding box center [286, 153] width 19 height 13
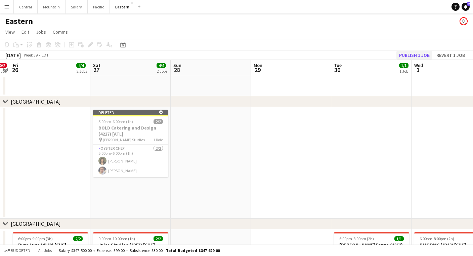
click at [415, 52] on button "Publish 1 job" at bounding box center [415, 55] width 36 height 9
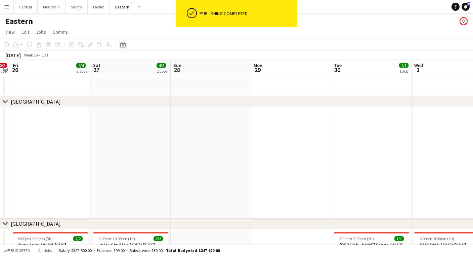
click at [124, 44] on icon "Date picker" at bounding box center [122, 44] width 5 height 5
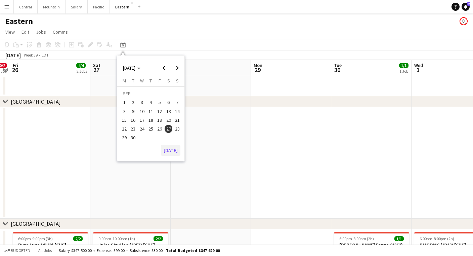
click at [173, 152] on button "[DATE]" at bounding box center [170, 150] width 19 height 11
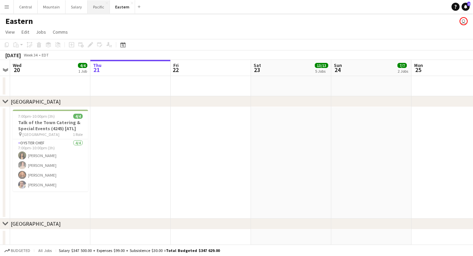
click at [96, 9] on button "Pacific Close" at bounding box center [99, 6] width 22 height 13
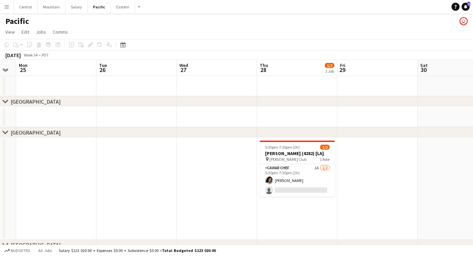
scroll to position [0, 241]
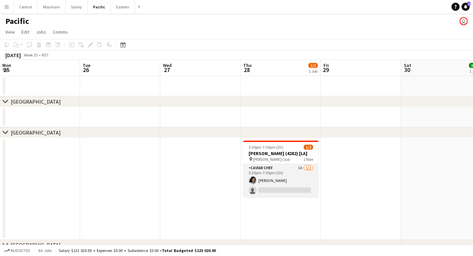
click at [274, 171] on app-card-role "Caviar Chef 1A [DATE] 5:30pm-7:30pm (2h) [PERSON_NAME] single-neutral-actions" at bounding box center [280, 180] width 75 height 33
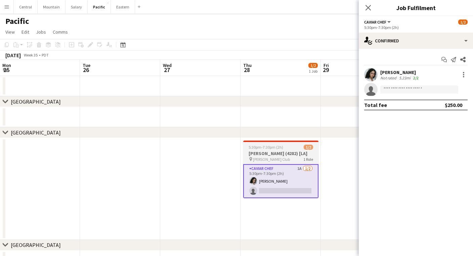
click at [274, 156] on h3 "[PERSON_NAME] (4282) [LA]" at bounding box center [280, 153] width 75 height 6
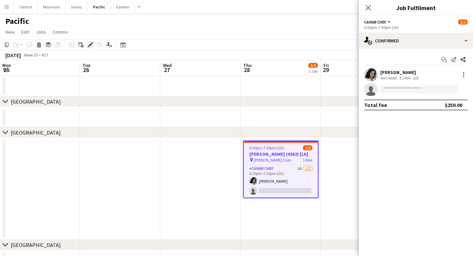
click at [93, 42] on div "Edit" at bounding box center [90, 45] width 8 height 8
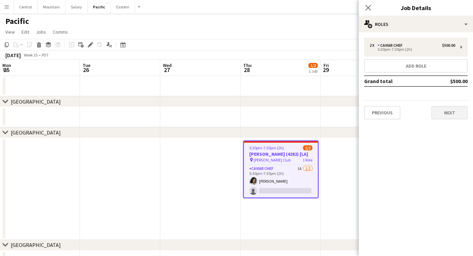
click at [449, 107] on button "Next" at bounding box center [450, 112] width 36 height 13
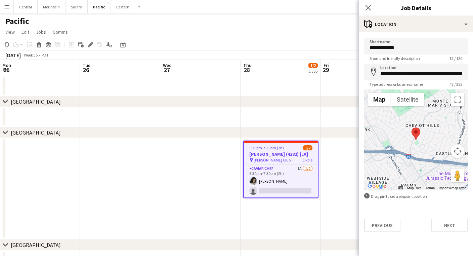
click at [450, 233] on div "**********" at bounding box center [416, 134] width 114 height 205
click at [450, 229] on button "Next" at bounding box center [450, 225] width 36 height 13
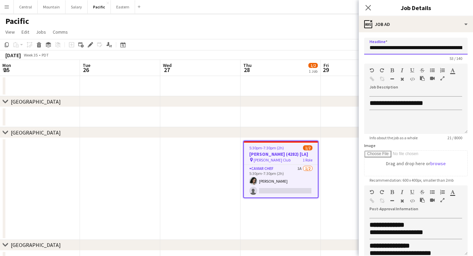
click at [418, 48] on input "**********" at bounding box center [416, 46] width 104 height 17
drag, startPoint x: 418, startPoint y: 48, endPoint x: 484, endPoint y: 48, distance: 66.9
click at [473, 48] on html "Menu Boards Boards Boards All jobs Status Workforce Workforce My Workforce Recr…" at bounding box center [236, 197] width 473 height 394
click at [414, 46] on input "**********" at bounding box center [416, 46] width 104 height 17
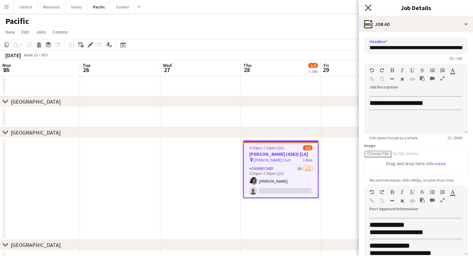
click at [366, 5] on icon at bounding box center [368, 7] width 6 height 6
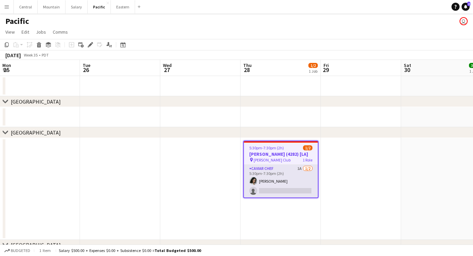
click at [297, 173] on app-card-role "Caviar Chef 1A [DATE] 5:30pm-7:30pm (2h) [PERSON_NAME] single-neutral-actions" at bounding box center [281, 181] width 74 height 33
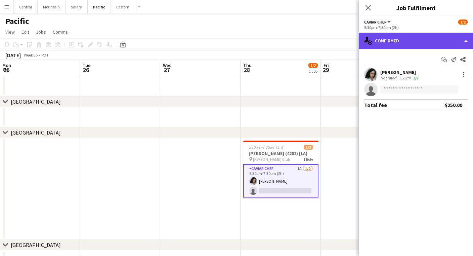
click at [392, 40] on div "single-neutral-actions-check-2 Confirmed" at bounding box center [416, 41] width 114 height 16
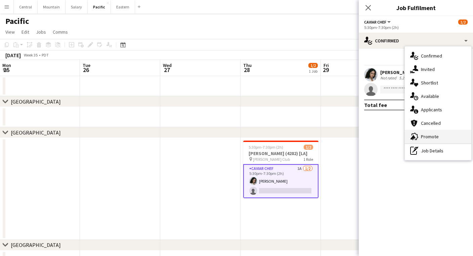
click at [415, 135] on icon "advertising-megaphone" at bounding box center [414, 136] width 8 height 8
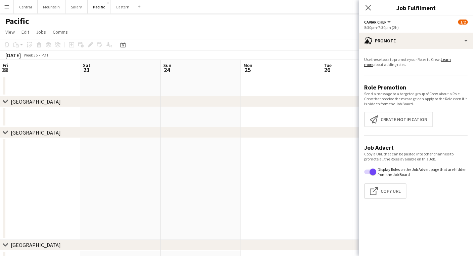
scroll to position [0, 241]
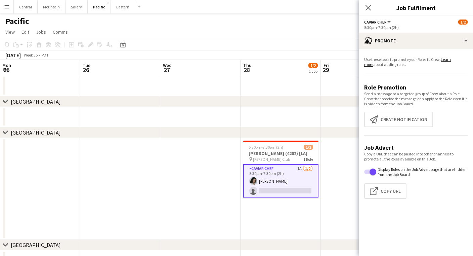
click at [404, 121] on button "Create notification Create notification" at bounding box center [398, 119] width 69 height 15
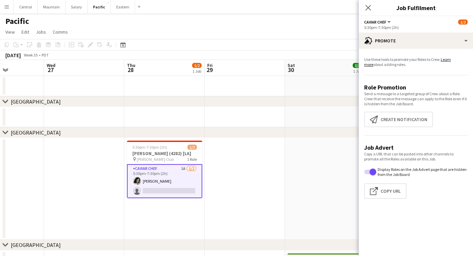
scroll to position [0, 195]
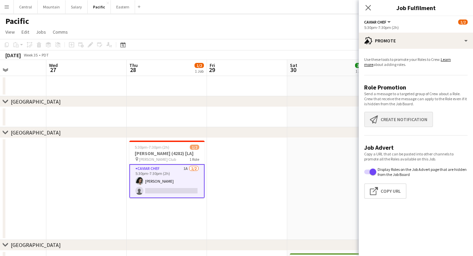
click at [383, 121] on button "Create notification Create notification" at bounding box center [398, 119] width 69 height 15
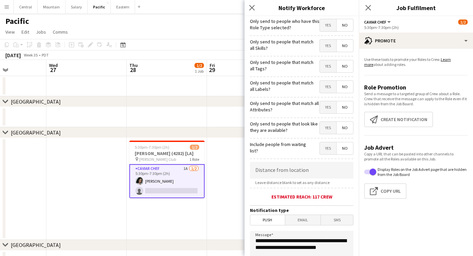
click at [326, 64] on span "Yes" at bounding box center [328, 66] width 16 height 12
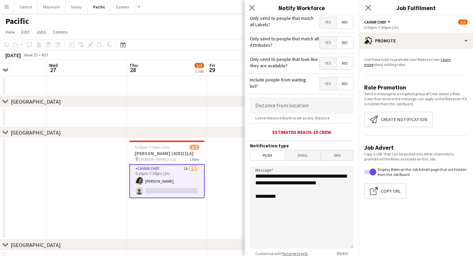
scroll to position [66, 0]
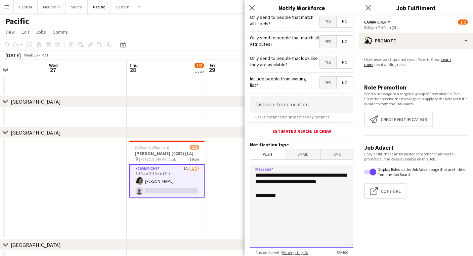
drag, startPoint x: 286, startPoint y: 189, endPoint x: 238, endPoint y: 147, distance: 64.3
click at [238, 147] on body "Menu Boards Boards Boards All jobs Status Workforce Workforce My Workforce Recr…" at bounding box center [236, 238] width 473 height 477
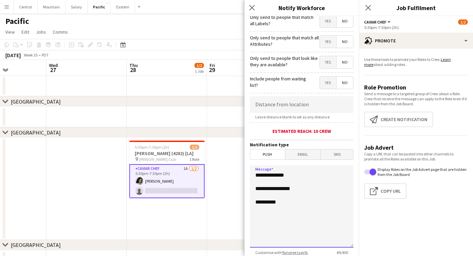
paste textarea "**********"
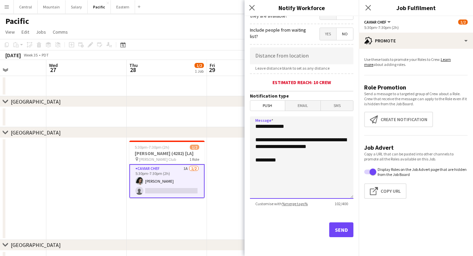
scroll to position [114, 0]
type textarea "**********"
click at [342, 229] on button "Send" at bounding box center [341, 229] width 24 height 15
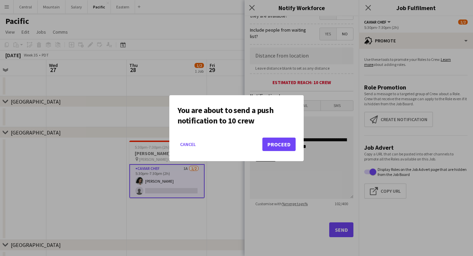
click at [285, 143] on button "Proceed" at bounding box center [279, 143] width 33 height 13
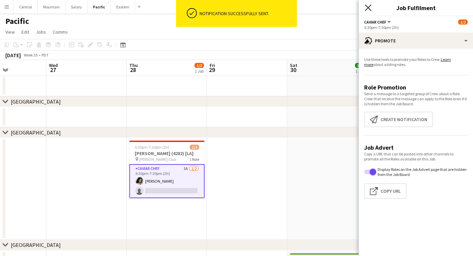
click at [368, 7] on icon at bounding box center [368, 7] width 6 height 6
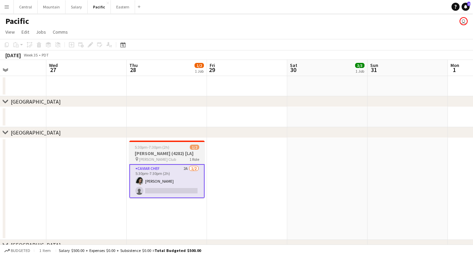
click at [185, 166] on app-card-role "Caviar Chef 2A 1/2 5:30pm-7:30pm (2h) Natalie Reynafarje single-neutral-actions" at bounding box center [166, 181] width 75 height 34
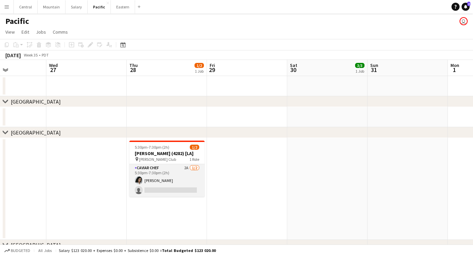
click at [185, 166] on app-card-role "Caviar Chef 2A 1/2 5:30pm-7:30pm (2h) Natalie Reynafarje single-neutral-actions" at bounding box center [166, 180] width 75 height 33
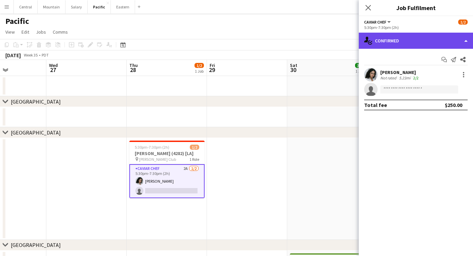
click at [405, 42] on div "single-neutral-actions-check-2 Confirmed" at bounding box center [416, 41] width 114 height 16
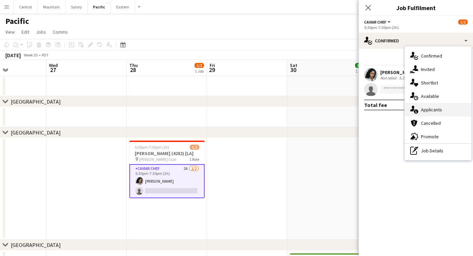
click at [422, 109] on div "single-neutral-actions-information Applicants" at bounding box center [438, 109] width 67 height 13
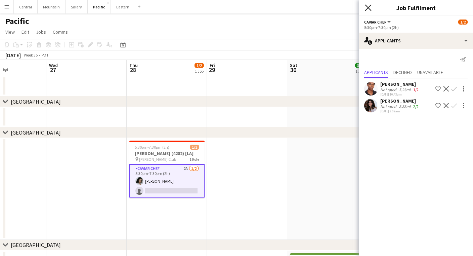
click at [368, 7] on icon at bounding box center [368, 7] width 6 height 6
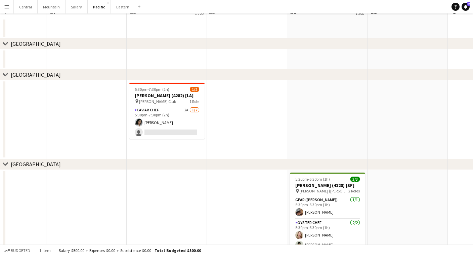
scroll to position [0, 0]
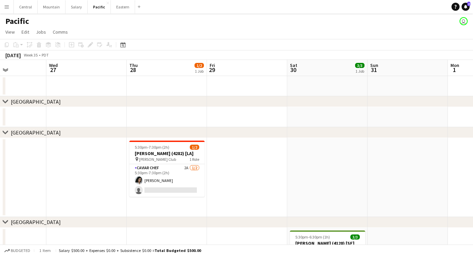
click at [11, 9] on button "Menu" at bounding box center [6, 6] width 13 height 13
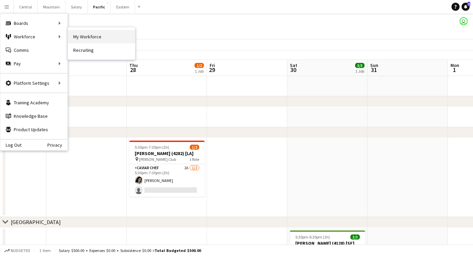
click at [77, 39] on link "My Workforce" at bounding box center [101, 36] width 67 height 13
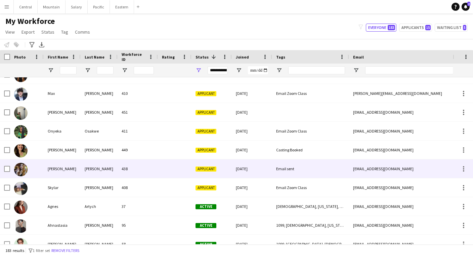
click at [77, 170] on div "[PERSON_NAME]" at bounding box center [62, 168] width 37 height 18
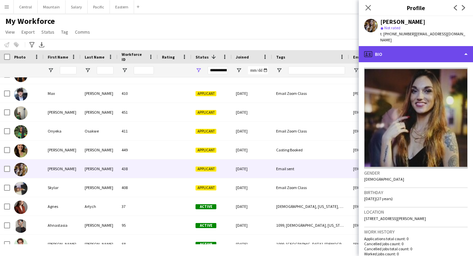
click at [399, 50] on div "profile Bio" at bounding box center [416, 54] width 114 height 16
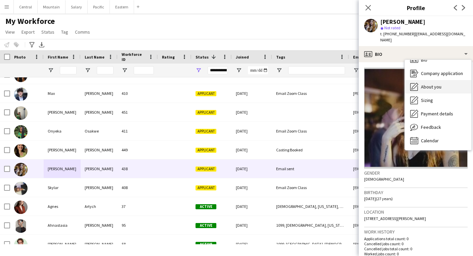
click at [418, 83] on icon "About you" at bounding box center [414, 87] width 8 height 8
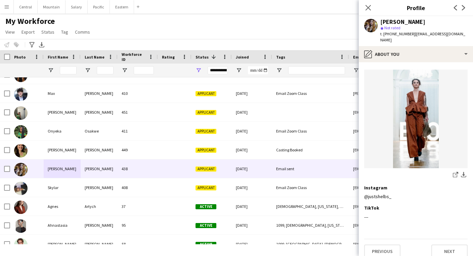
scroll to position [486, 0]
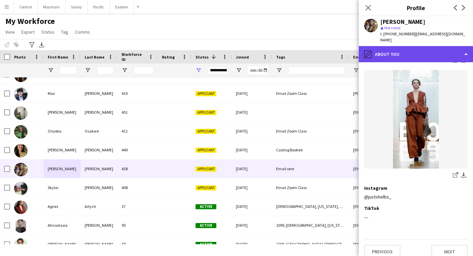
click at [420, 53] on div "pencil4 About you" at bounding box center [416, 54] width 114 height 16
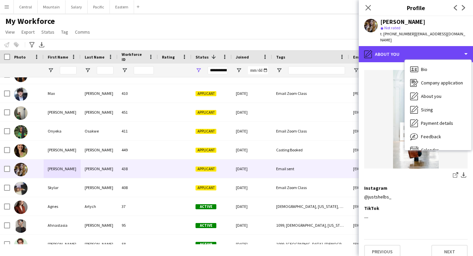
scroll to position [0, 0]
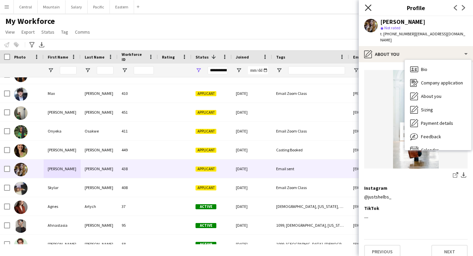
click at [371, 7] on icon "Close pop-in" at bounding box center [368, 7] width 6 height 6
